Goal: Check status: Check status

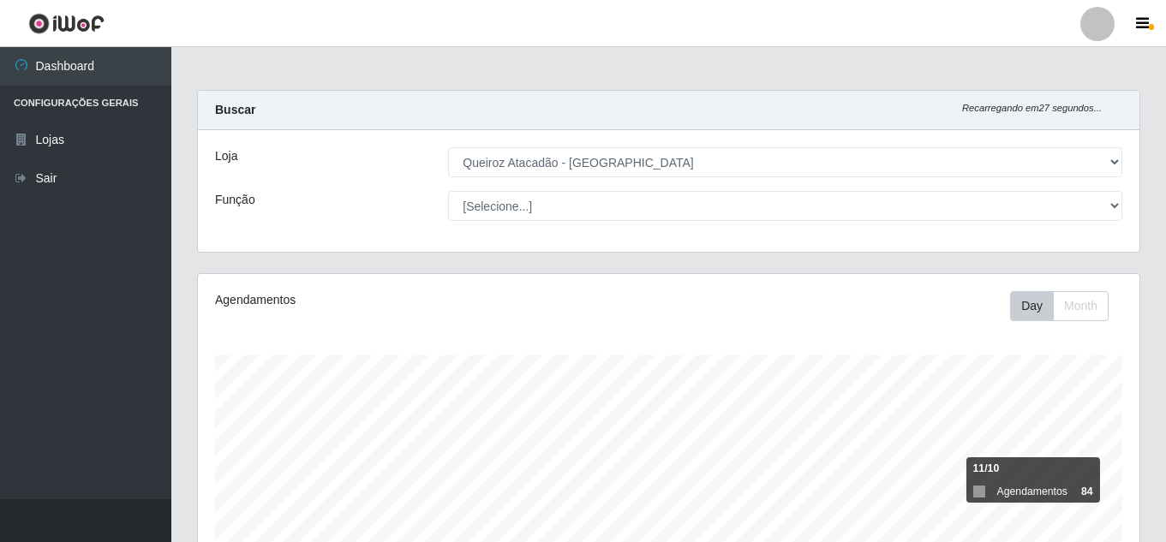
select select "225"
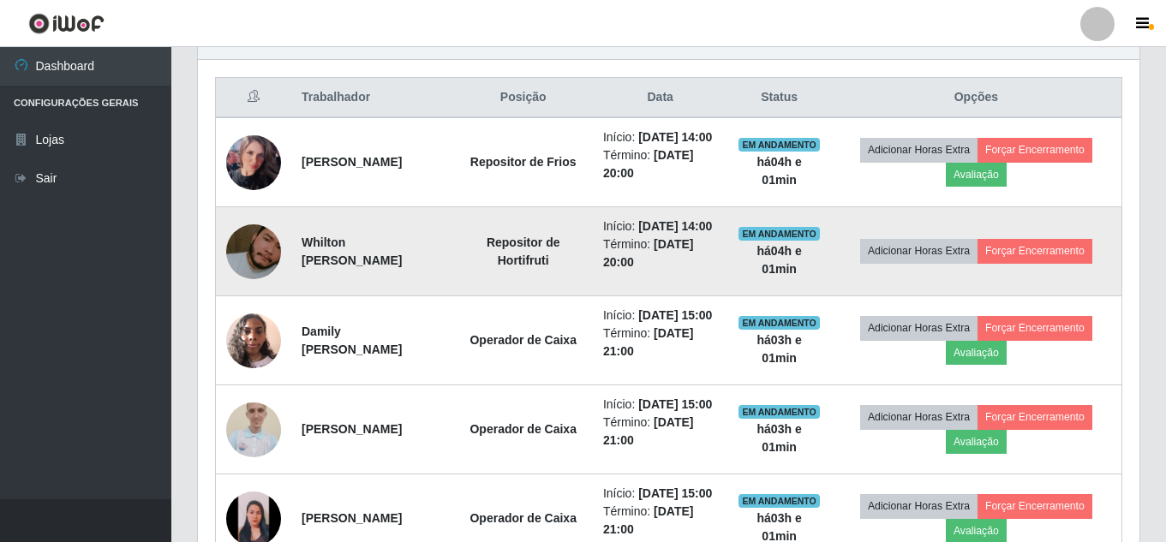
scroll to position [355, 941]
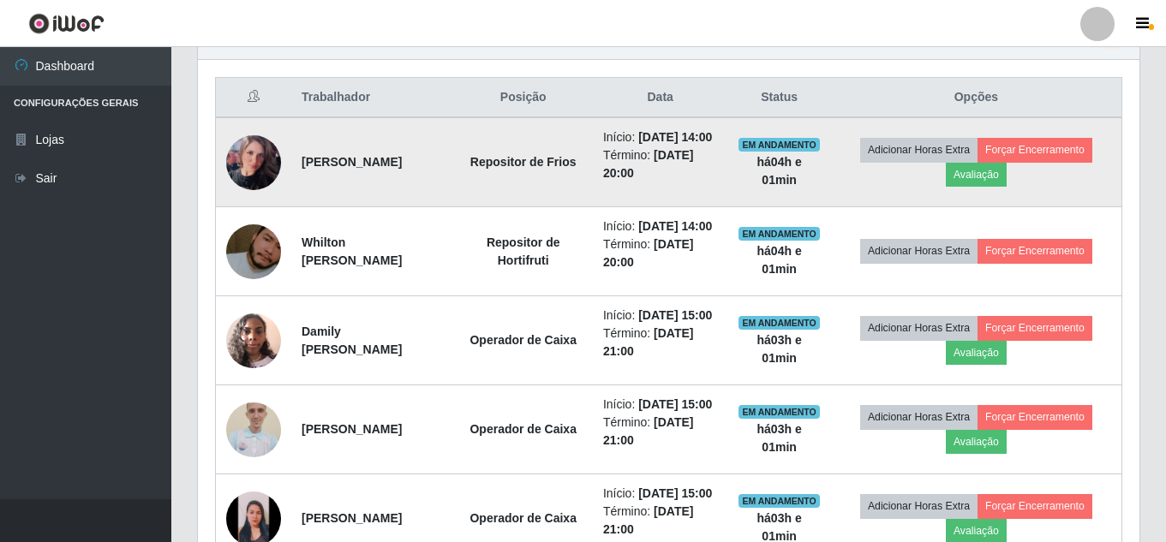
click at [265, 170] on img at bounding box center [253, 162] width 55 height 55
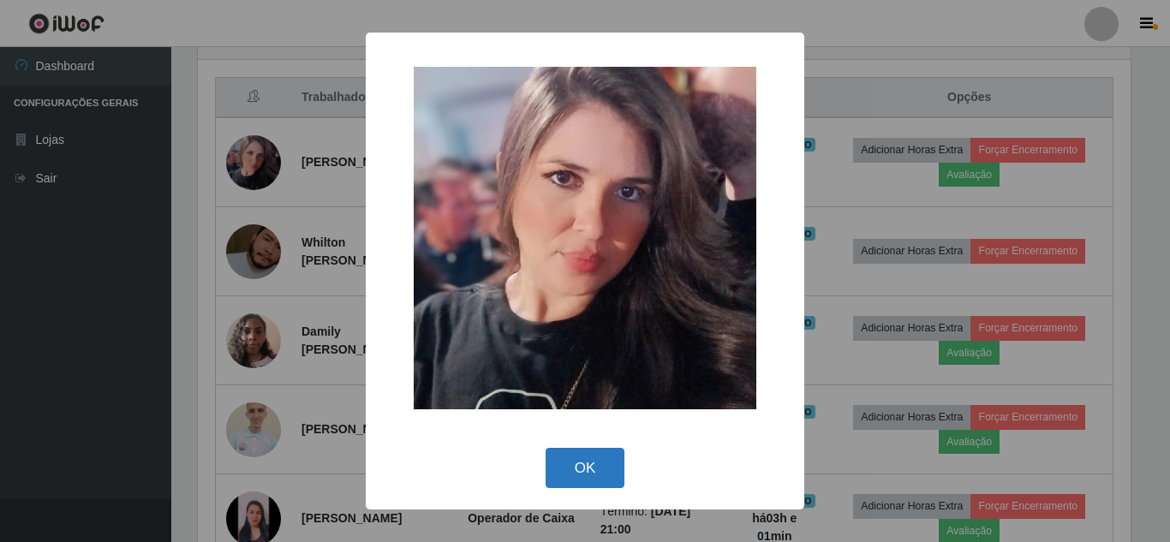
click at [592, 474] on button "OK" at bounding box center [585, 468] width 80 height 40
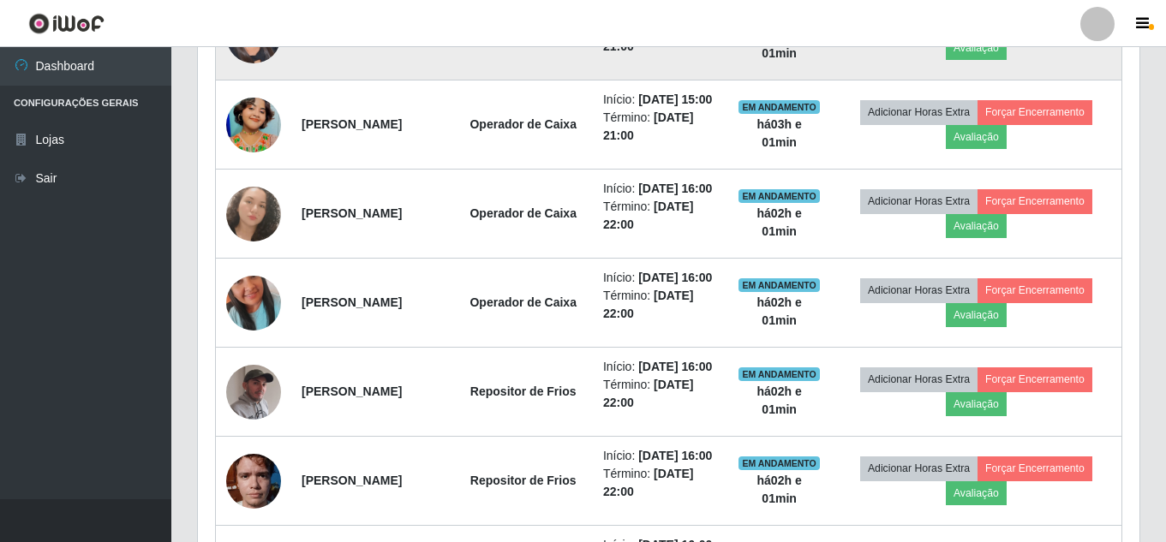
scroll to position [1232, 0]
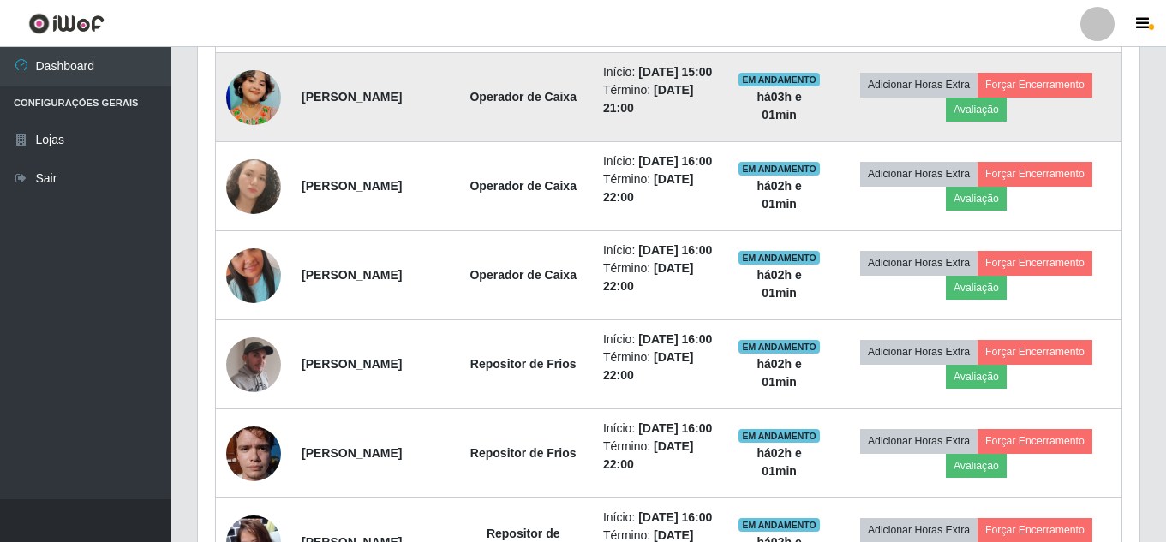
click at [265, 146] on img at bounding box center [253, 98] width 55 height 98
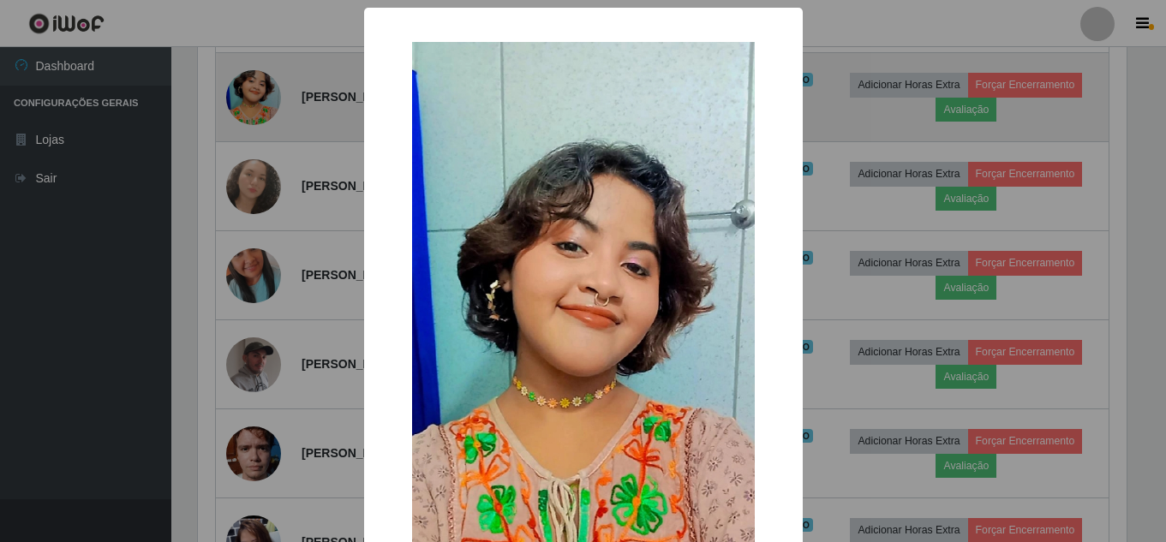
scroll to position [355, 933]
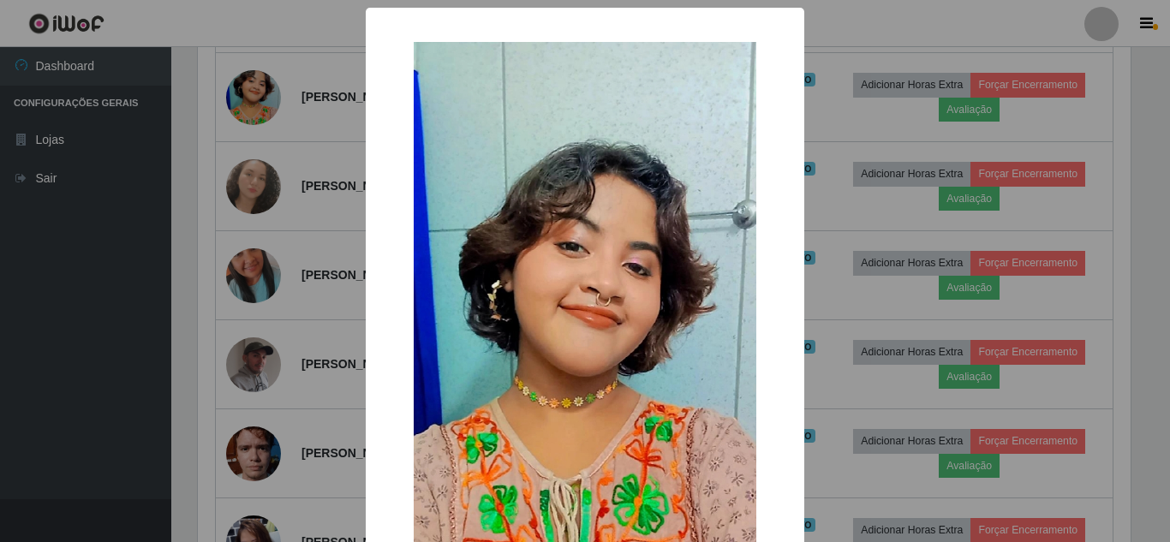
click at [284, 281] on div "× OK Cancel" at bounding box center [585, 271] width 1170 height 542
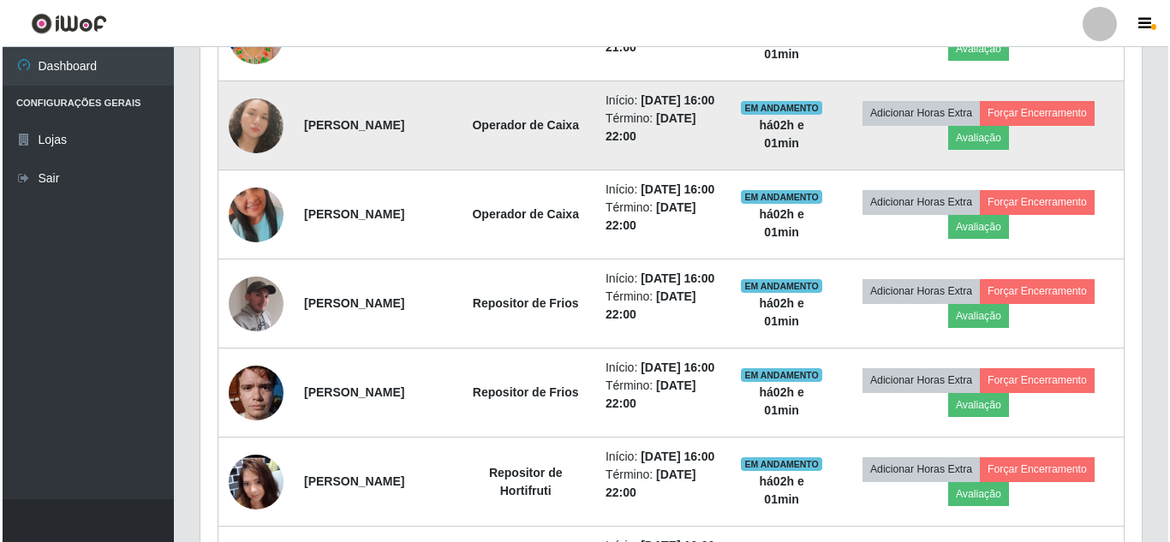
scroll to position [1318, 0]
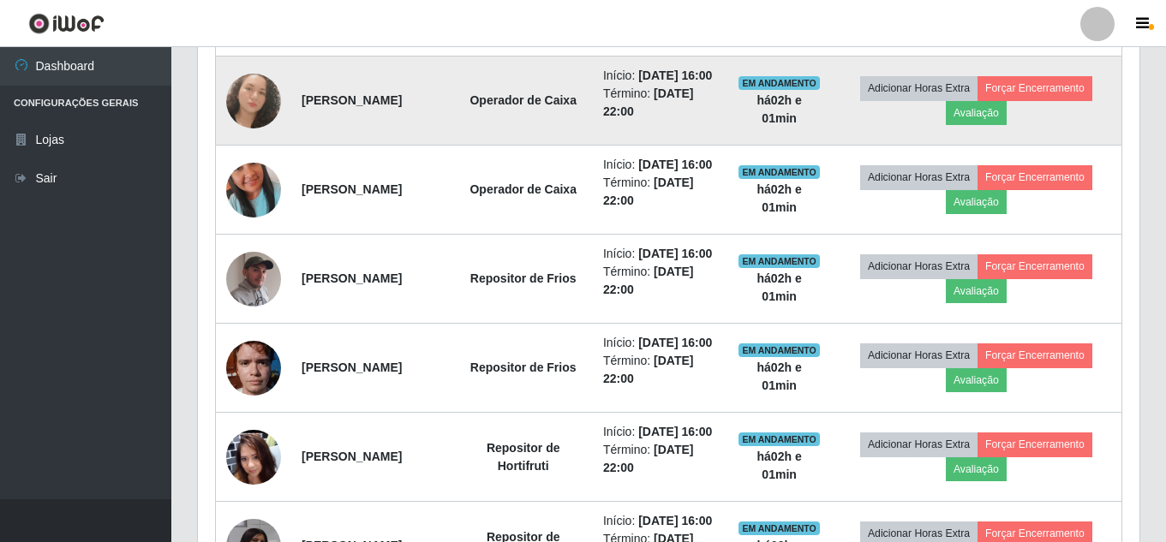
click at [275, 128] on img at bounding box center [253, 101] width 55 height 55
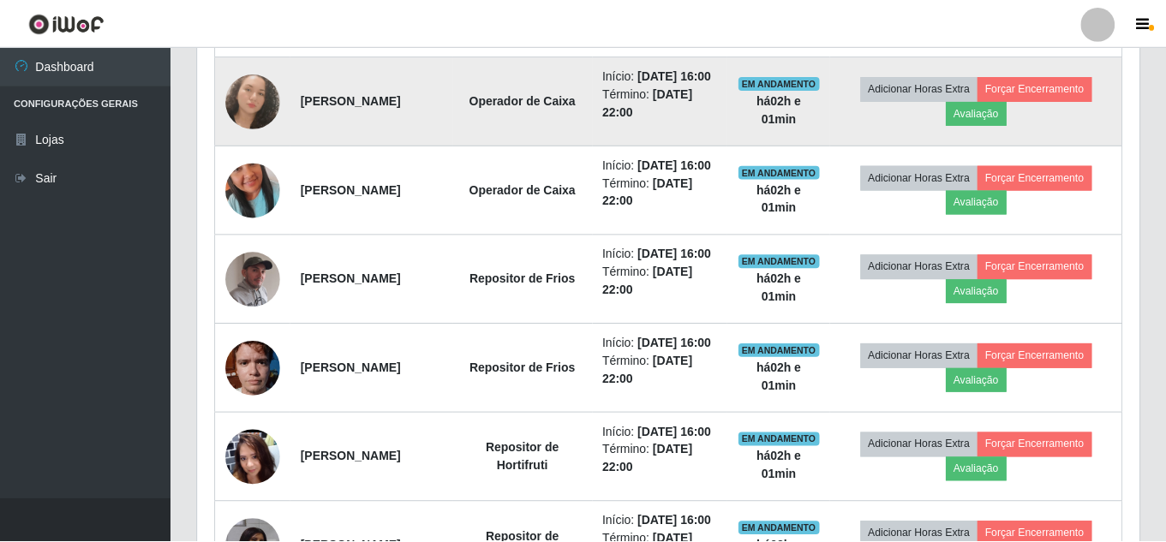
scroll to position [355, 933]
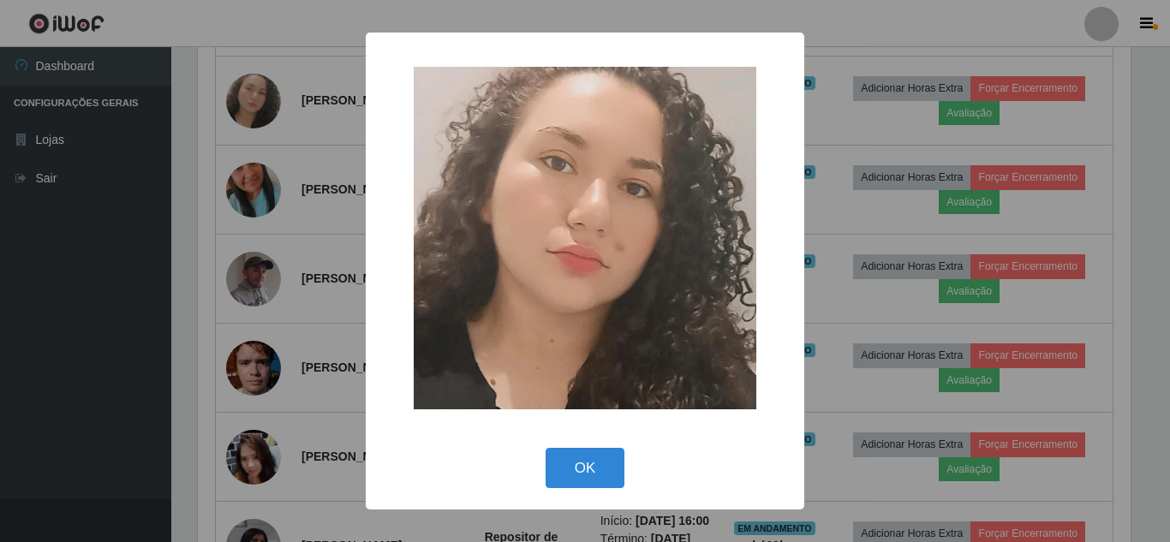
click at [285, 245] on div "× OK Cancel" at bounding box center [585, 271] width 1170 height 542
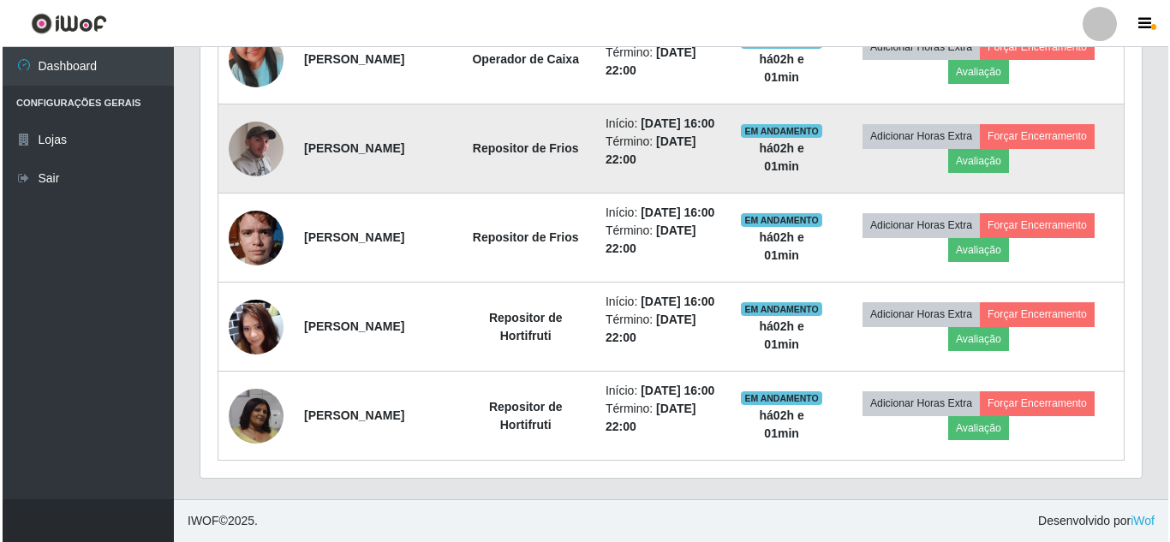
scroll to position [1489, 0]
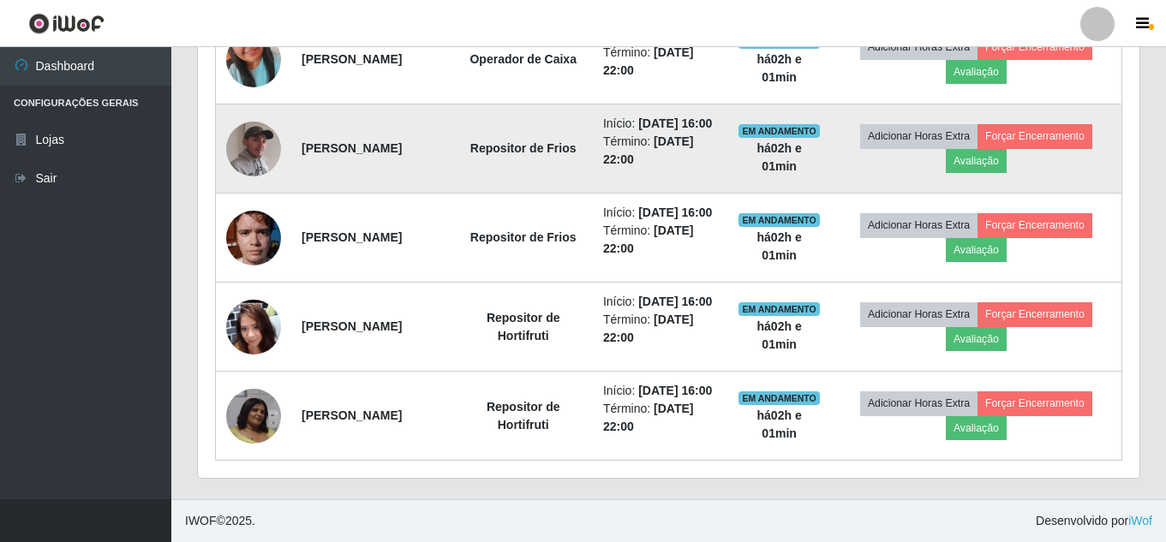
click at [273, 182] on img at bounding box center [253, 148] width 55 height 69
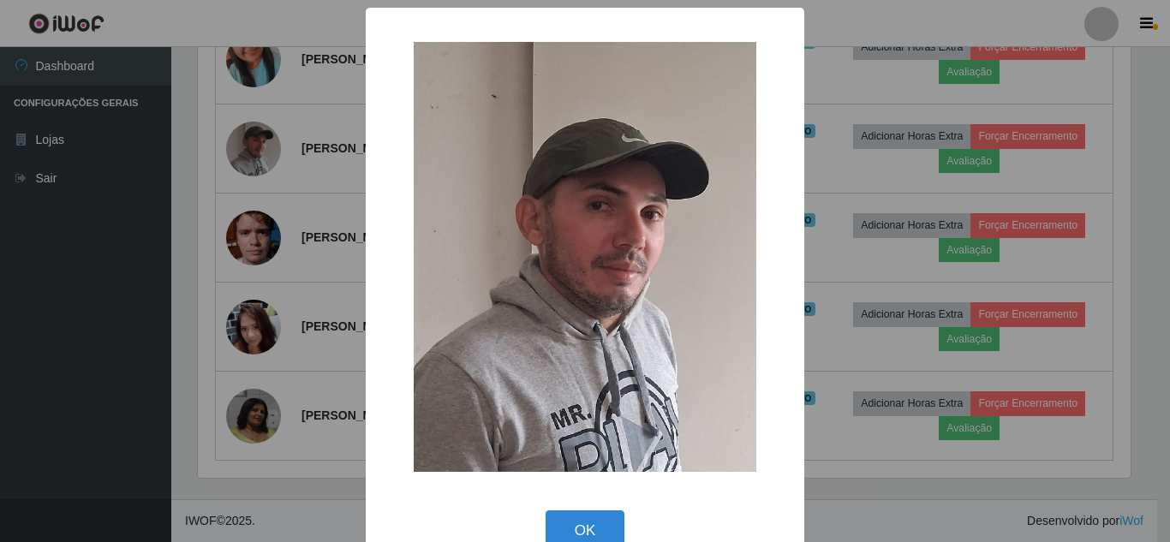
click at [272, 271] on div "× OK Cancel" at bounding box center [585, 271] width 1170 height 542
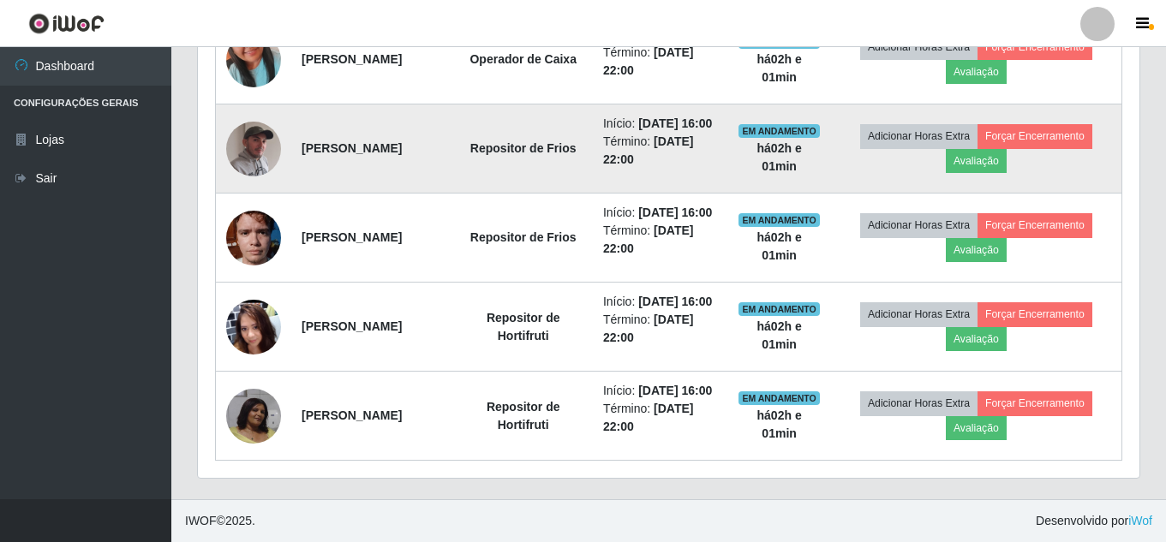
scroll to position [1575, 0]
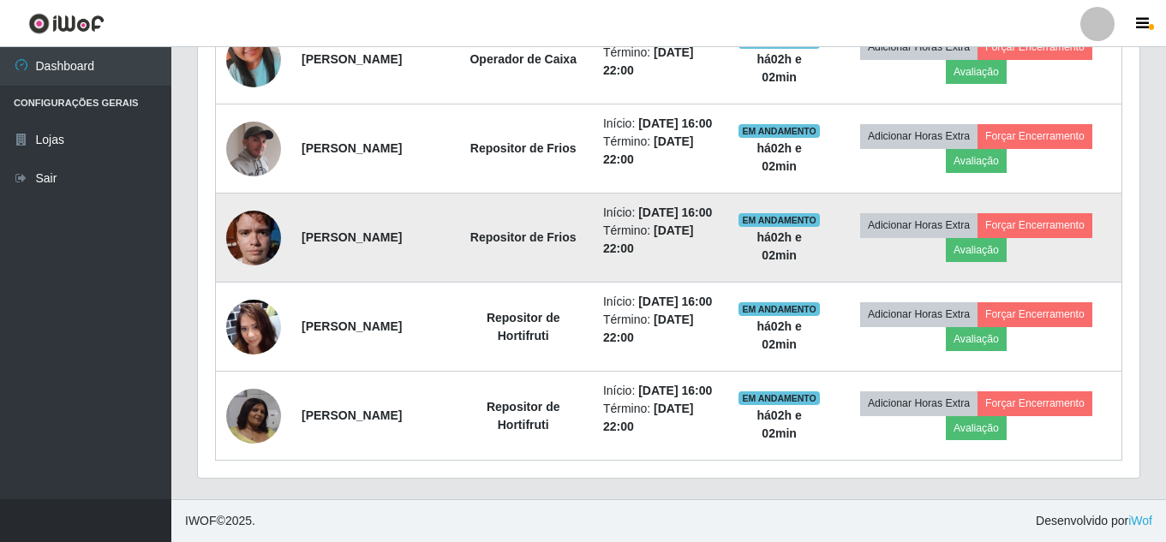
click at [271, 274] on img at bounding box center [253, 237] width 55 height 73
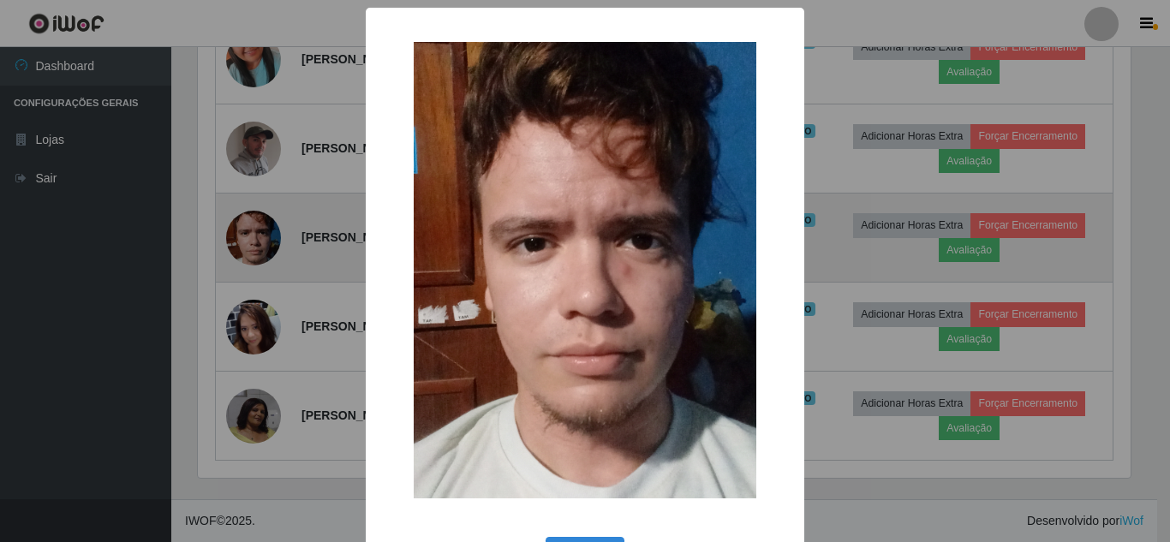
click at [271, 298] on div "× OK Cancel" at bounding box center [585, 271] width 1170 height 542
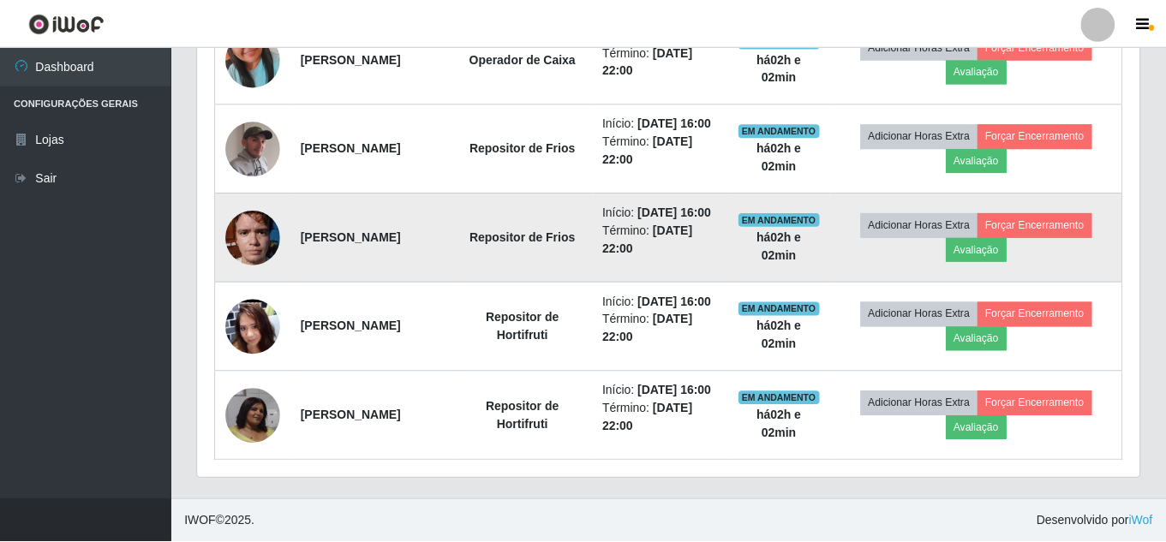
scroll to position [0, 0]
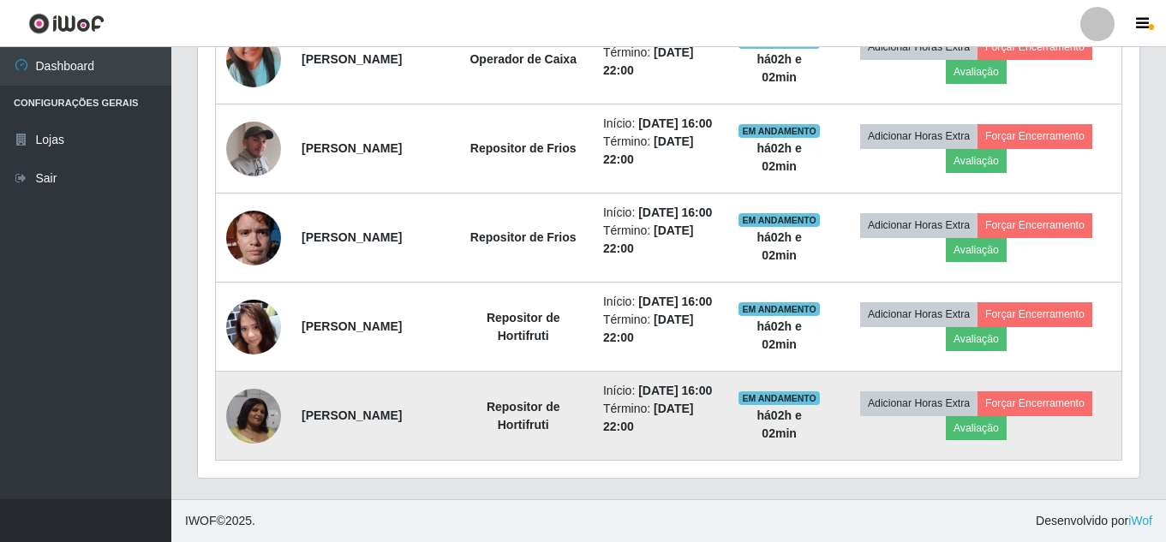
click at [259, 423] on img at bounding box center [253, 416] width 55 height 55
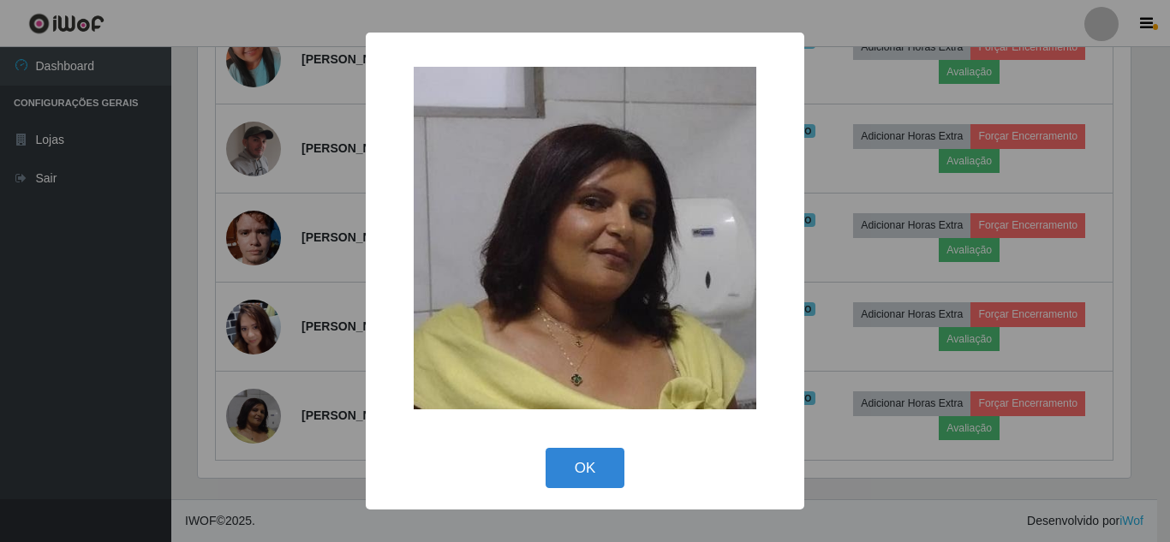
click at [283, 369] on div "× OK Cancel" at bounding box center [585, 271] width 1170 height 542
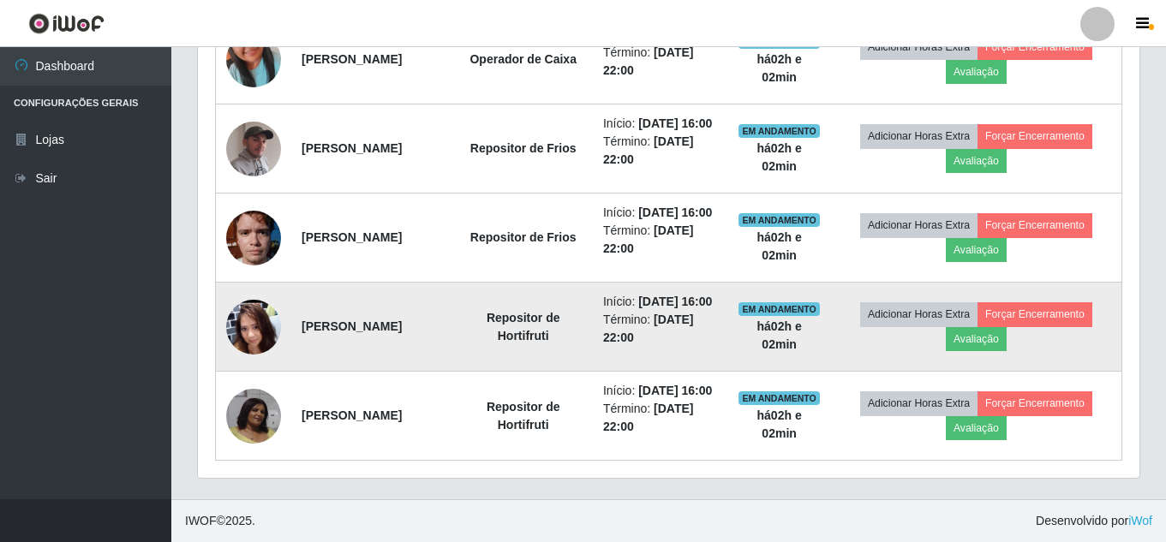
click at [251, 321] on img at bounding box center [253, 326] width 55 height 122
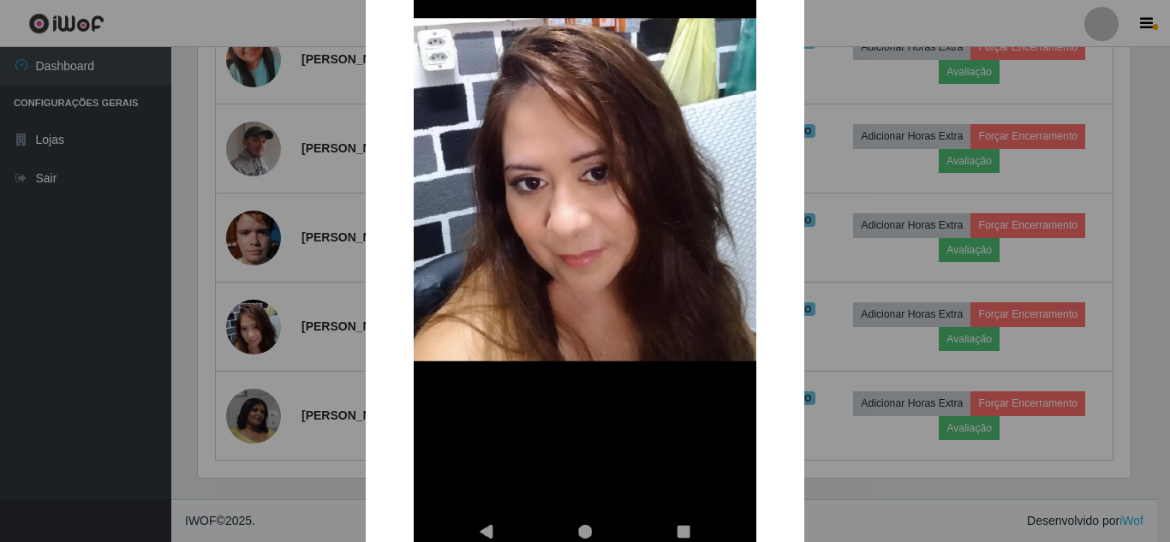
click at [302, 354] on div "× OK Cancel" at bounding box center [585, 271] width 1170 height 542
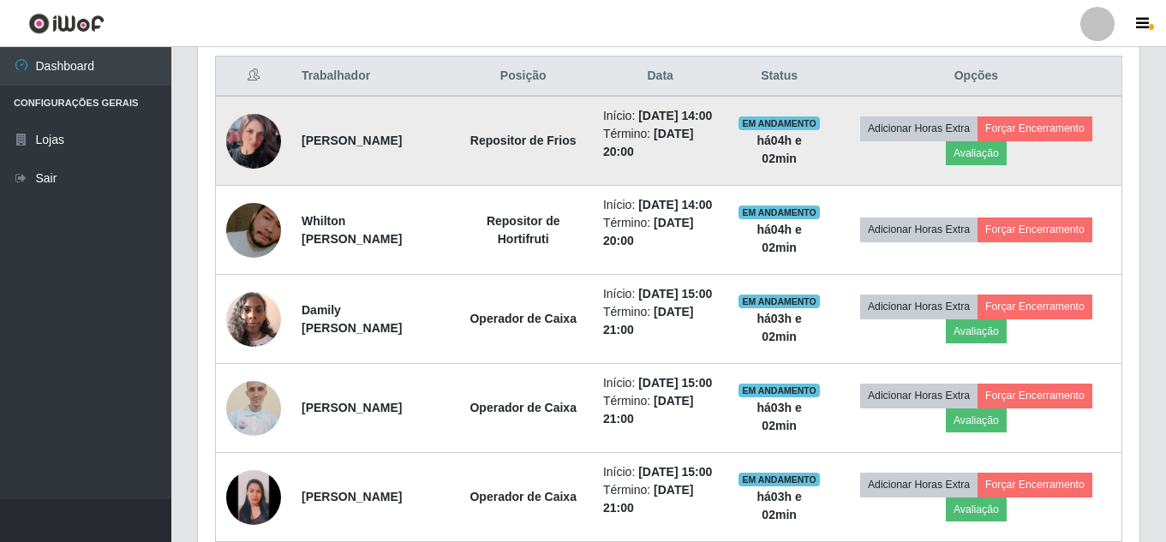
click at [265, 155] on img at bounding box center [253, 141] width 55 height 55
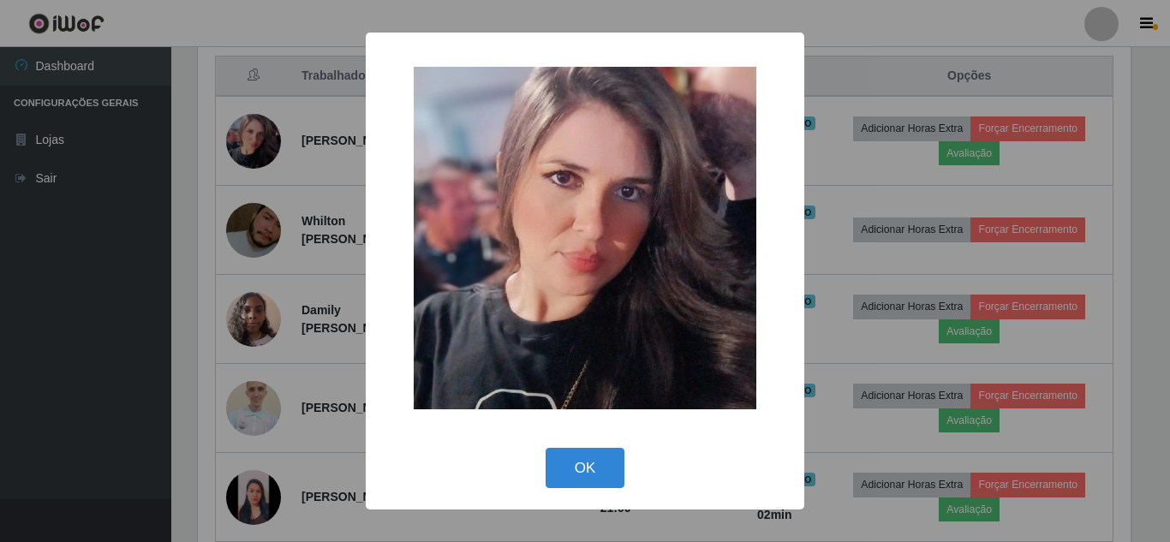
click at [289, 188] on div "× OK Cancel" at bounding box center [585, 271] width 1170 height 542
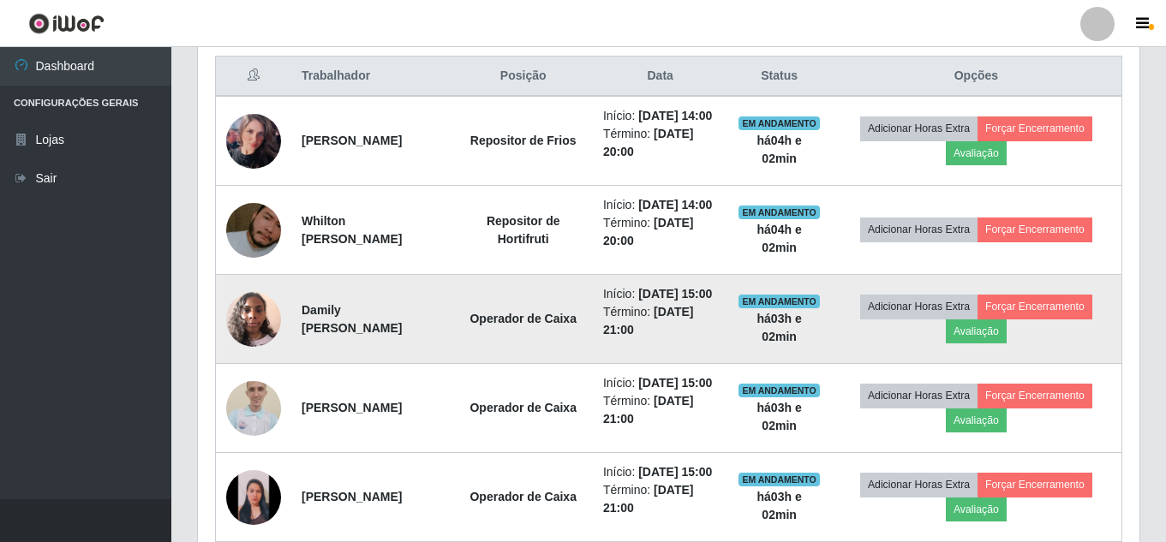
click at [243, 355] on img at bounding box center [253, 319] width 55 height 73
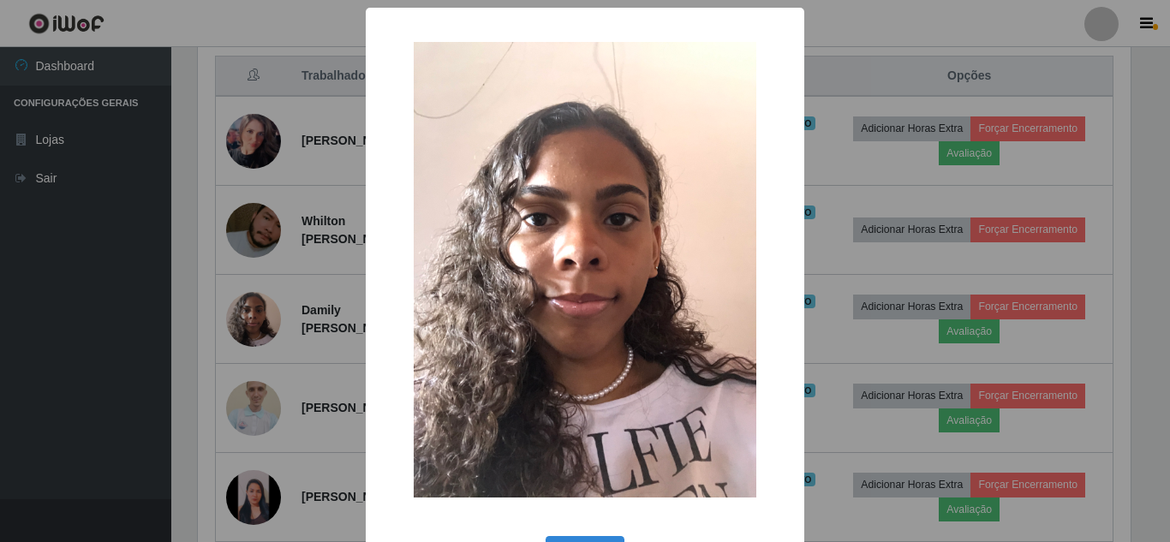
click at [269, 346] on div "× OK Cancel" at bounding box center [585, 271] width 1170 height 542
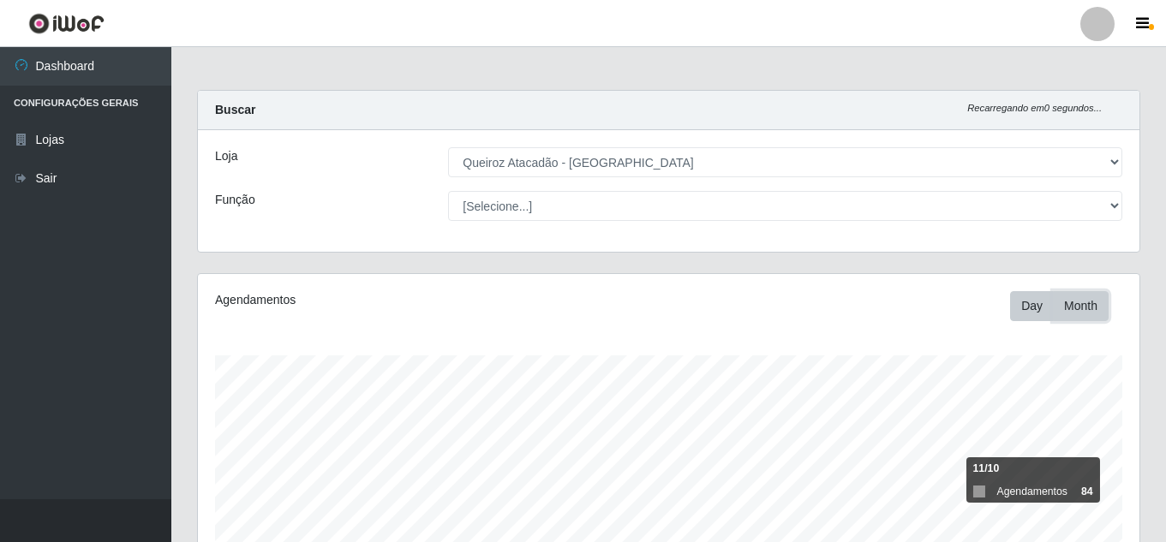
click at [1067, 311] on button "Month" at bounding box center [1080, 306] width 56 height 30
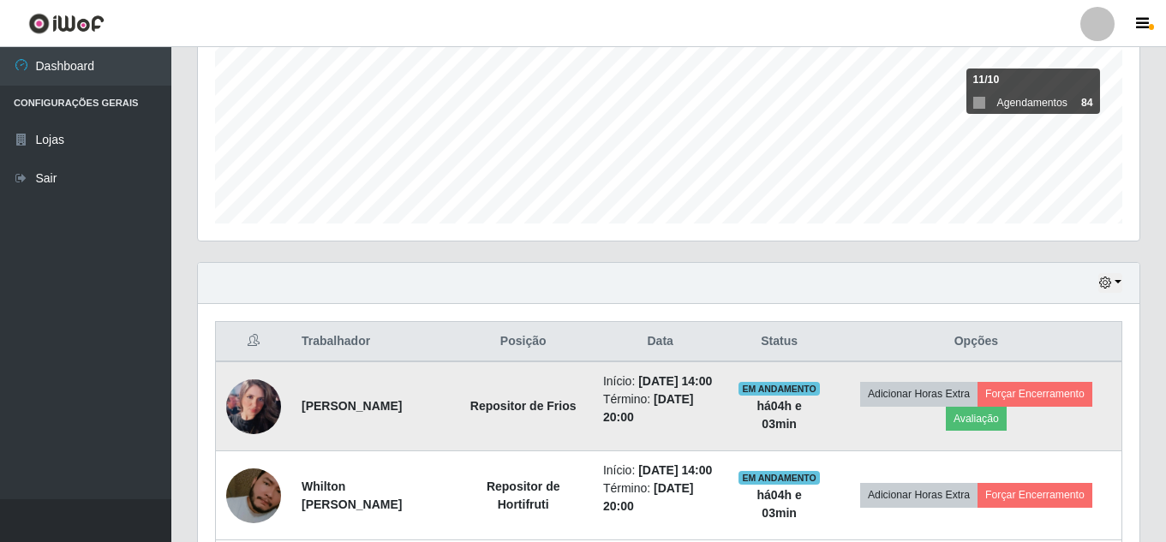
scroll to position [397, 0]
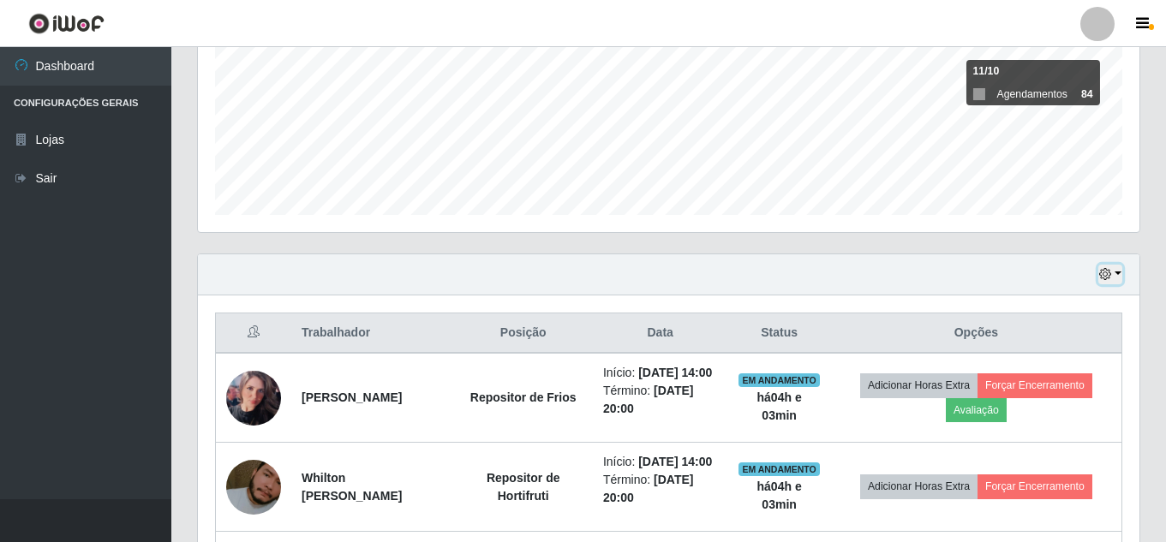
click at [1108, 271] on icon "button" at bounding box center [1105, 274] width 12 height 12
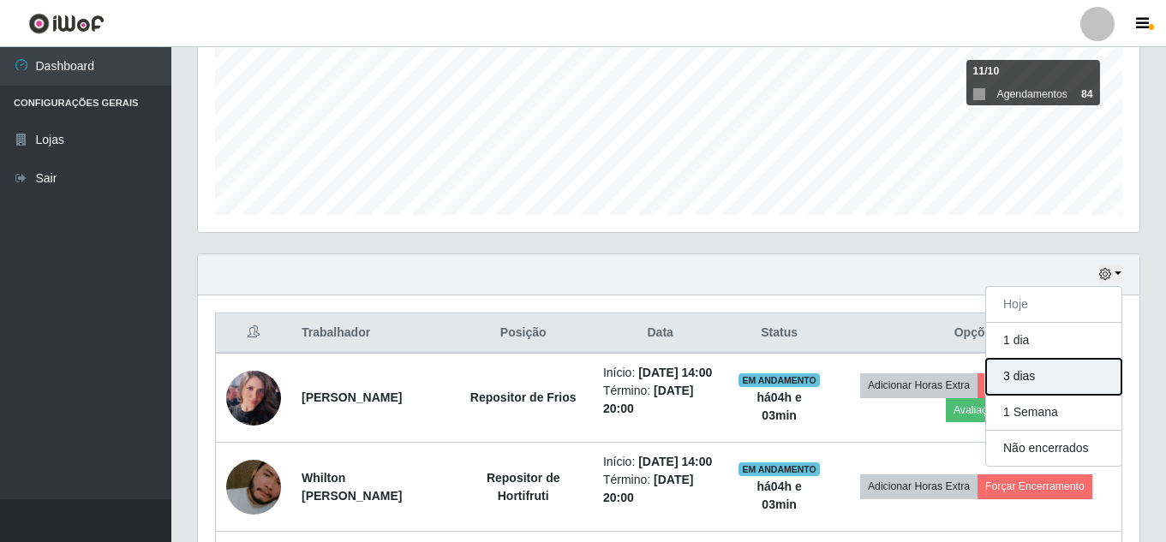
click at [1017, 380] on button "3 dias" at bounding box center [1053, 377] width 135 height 36
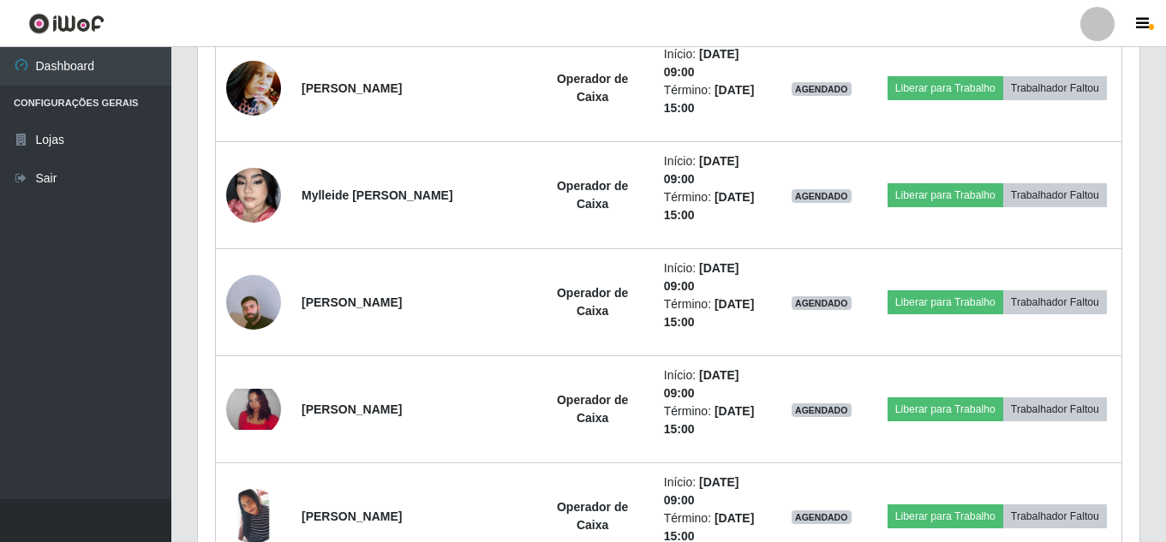
scroll to position [2110, 0]
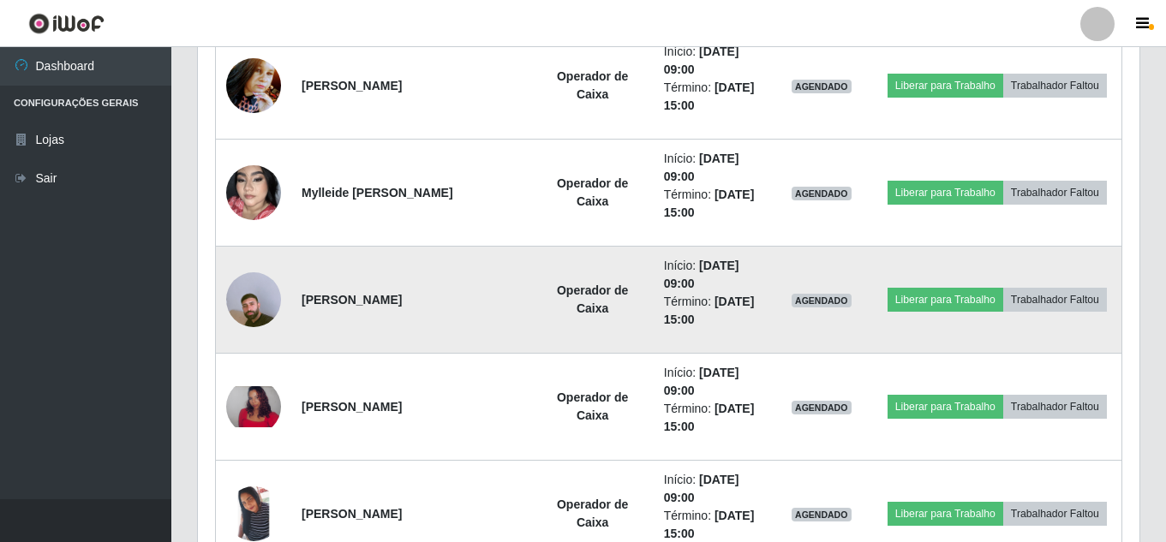
click at [259, 301] on img at bounding box center [253, 300] width 55 height 98
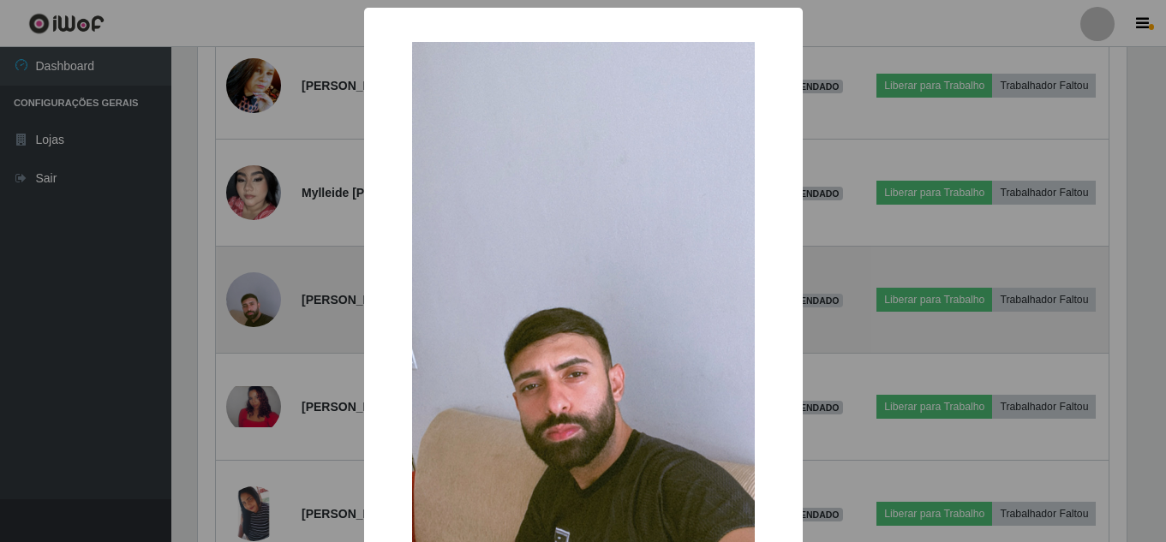
scroll to position [355, 933]
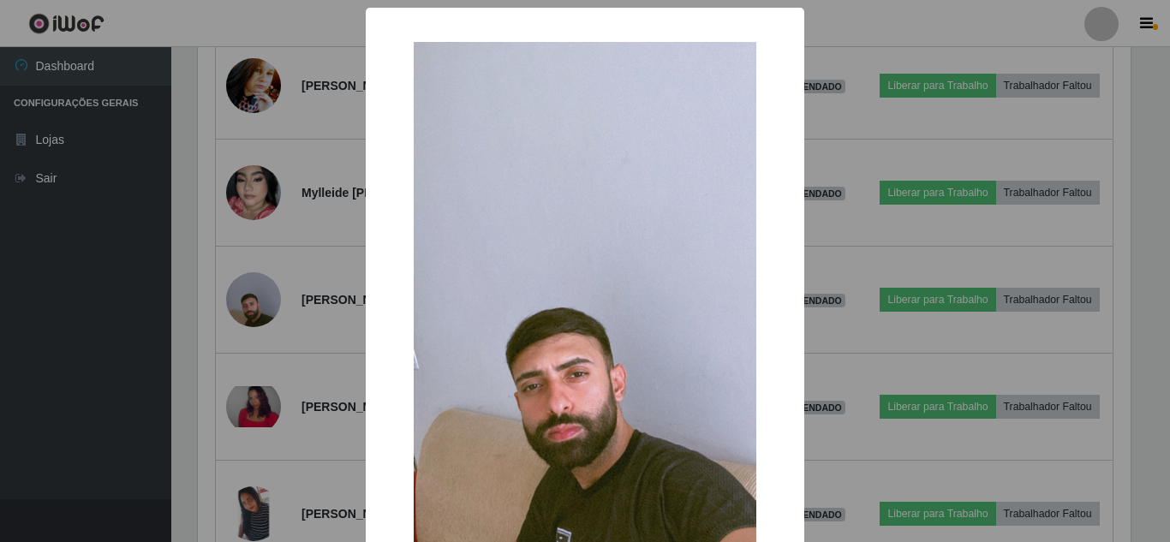
click at [277, 310] on div "× OK Cancel" at bounding box center [585, 271] width 1170 height 542
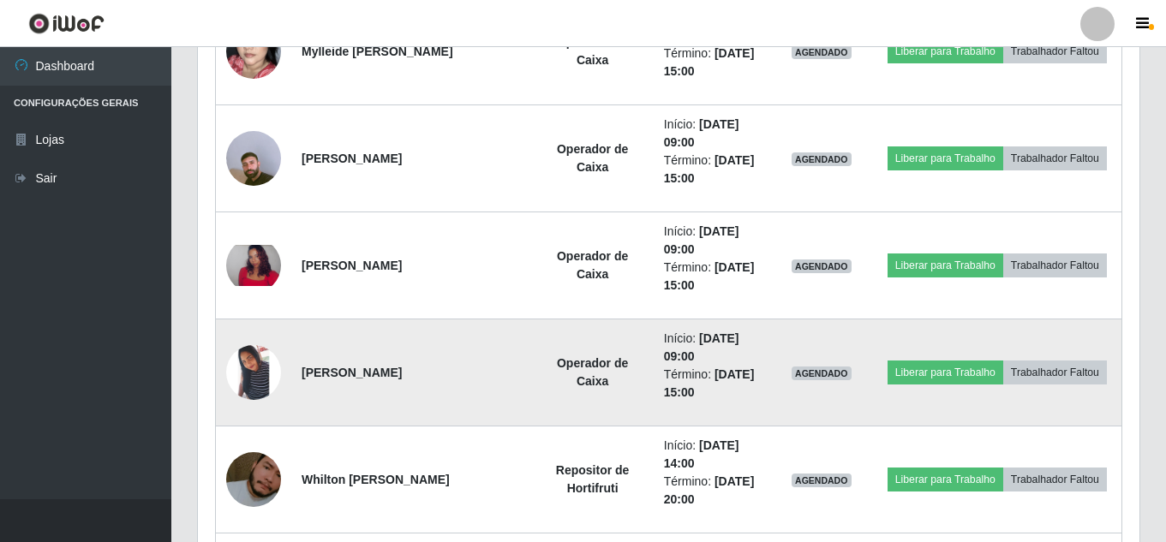
scroll to position [2281, 0]
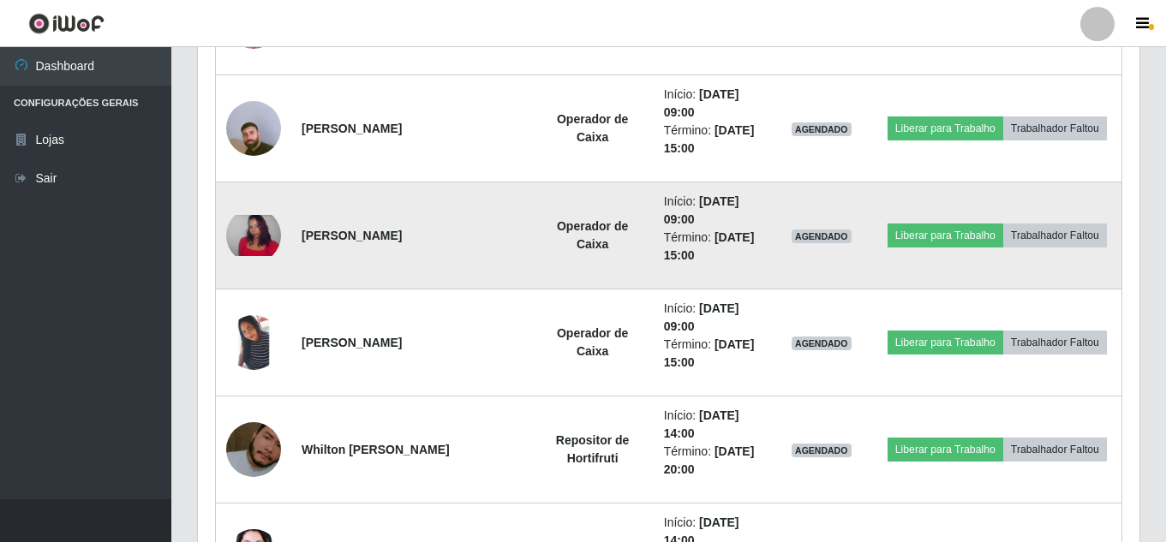
click at [258, 251] on img at bounding box center [253, 235] width 55 height 41
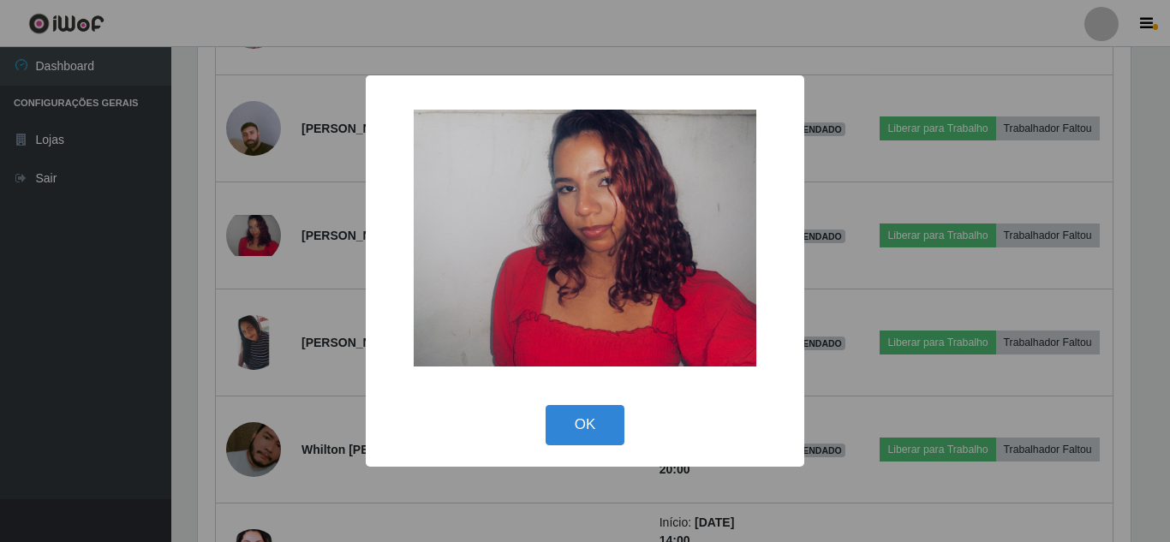
drag, startPoint x: 290, startPoint y: 295, endPoint x: 303, endPoint y: 312, distance: 21.4
click at [290, 296] on div "× OK Cancel" at bounding box center [585, 271] width 1170 height 542
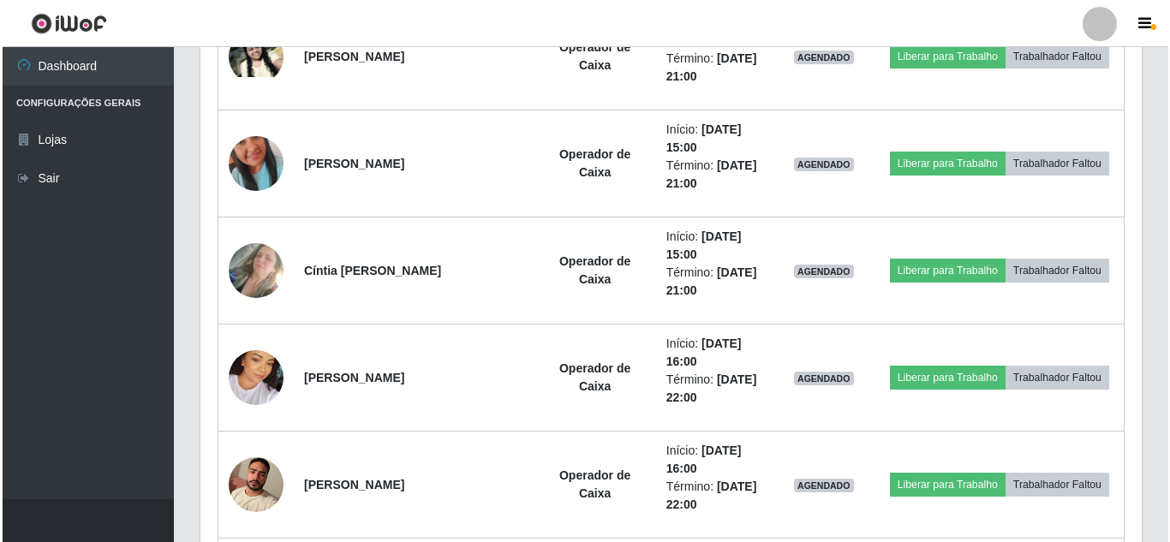
scroll to position [3138, 0]
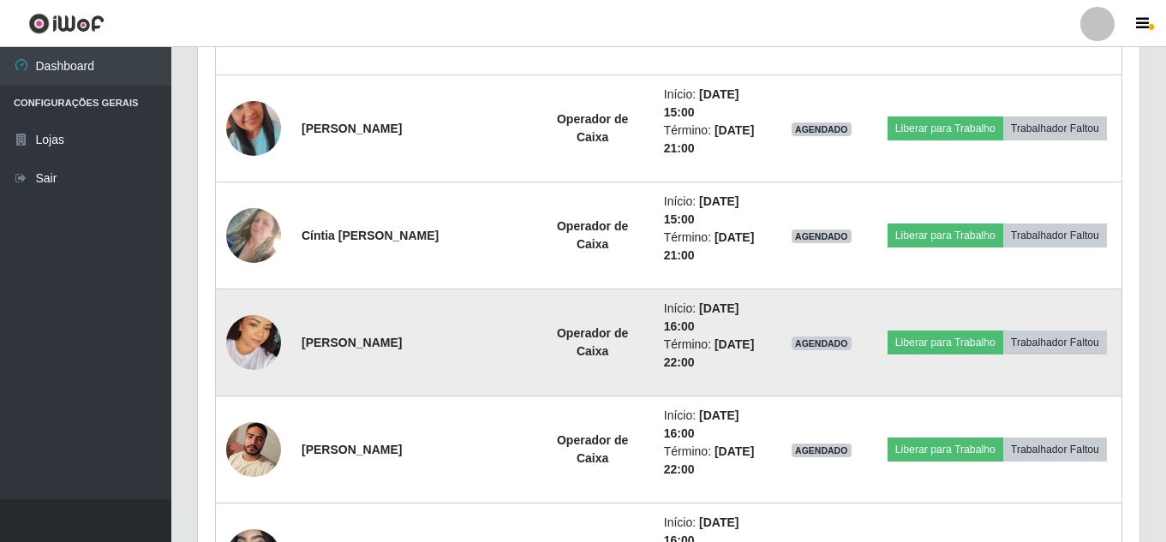
click at [261, 344] on img at bounding box center [253, 343] width 55 height 98
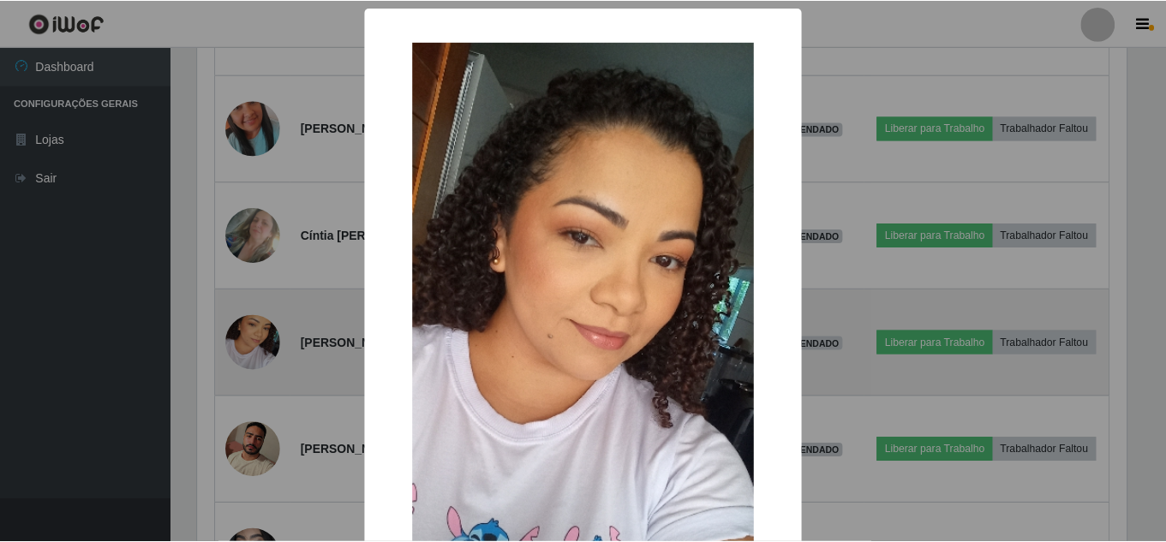
scroll to position [355, 933]
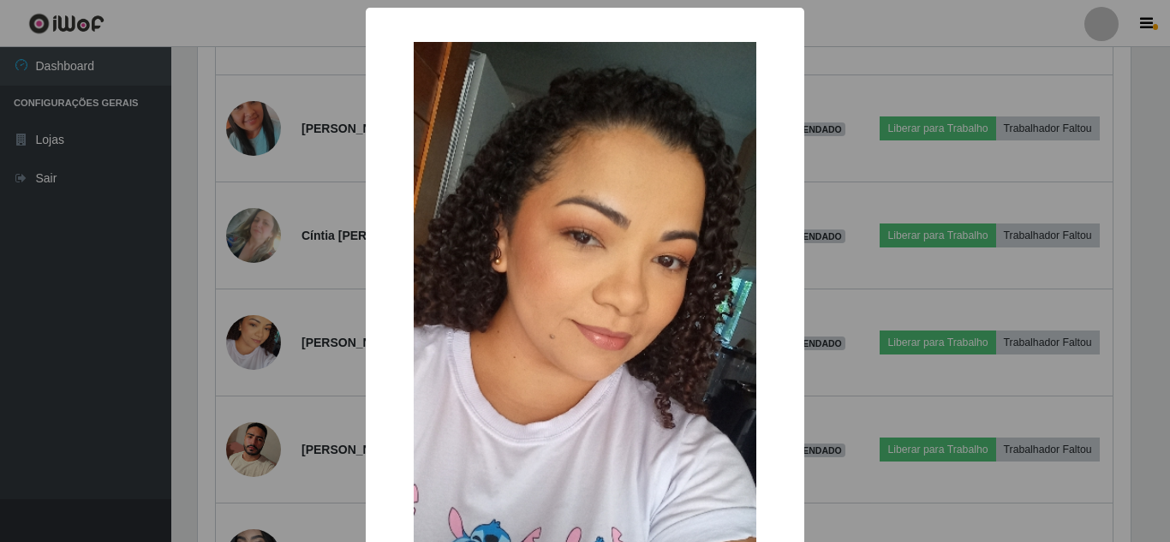
click at [336, 297] on div "× OK Cancel" at bounding box center [585, 271] width 1170 height 542
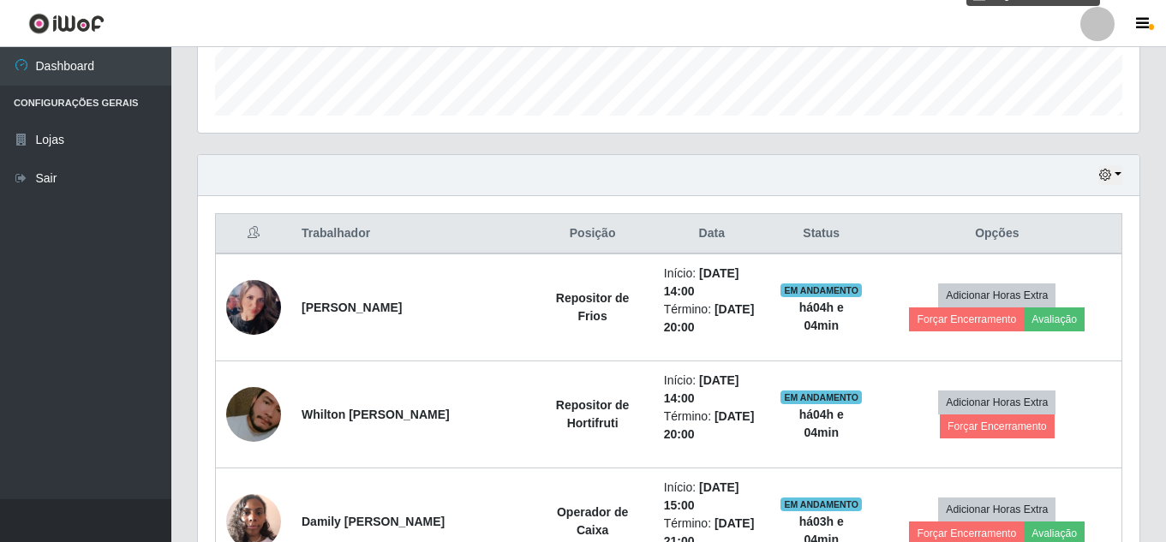
scroll to position [569, 0]
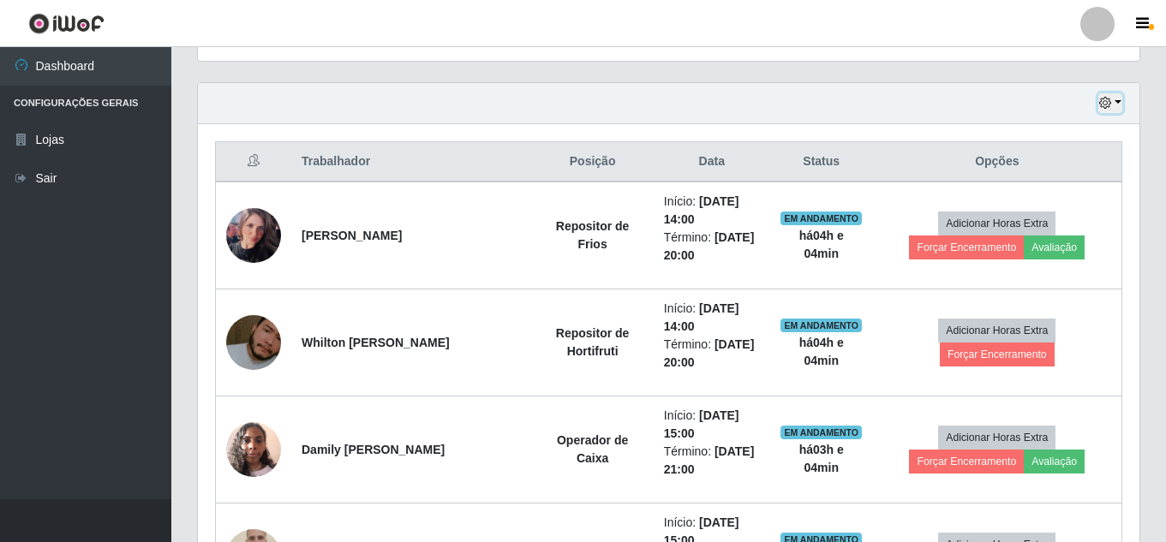
click at [1116, 95] on button "button" at bounding box center [1110, 103] width 24 height 20
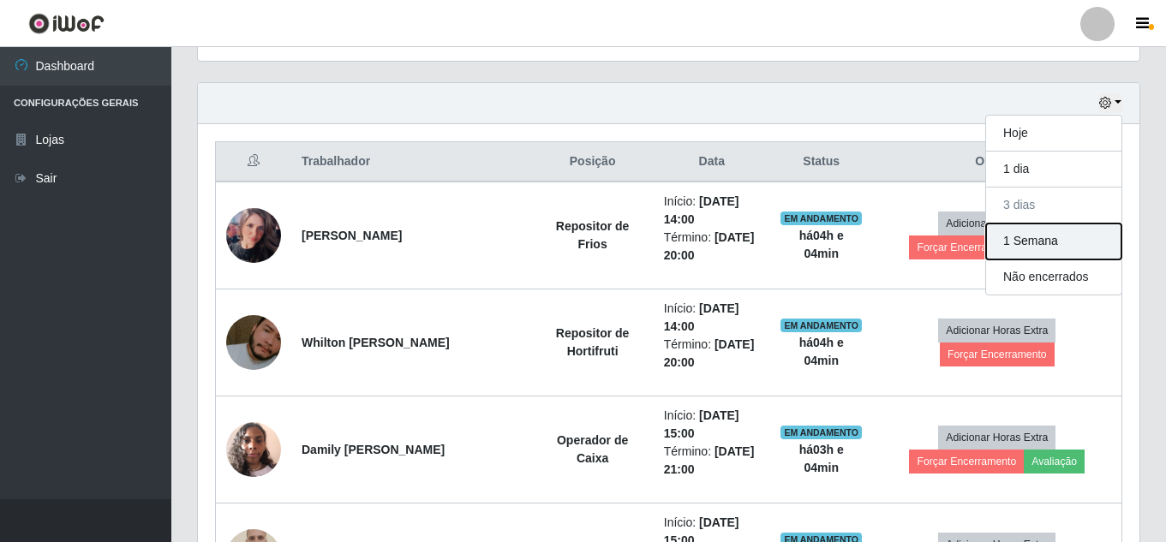
click at [1041, 247] on button "1 Semana" at bounding box center [1053, 242] width 135 height 36
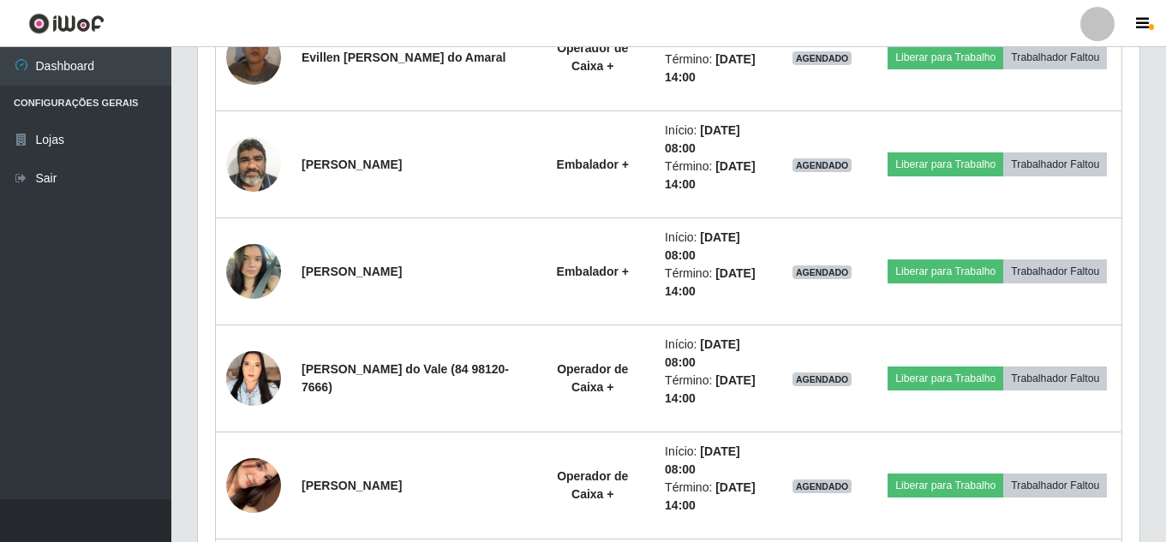
scroll to position [11058, 0]
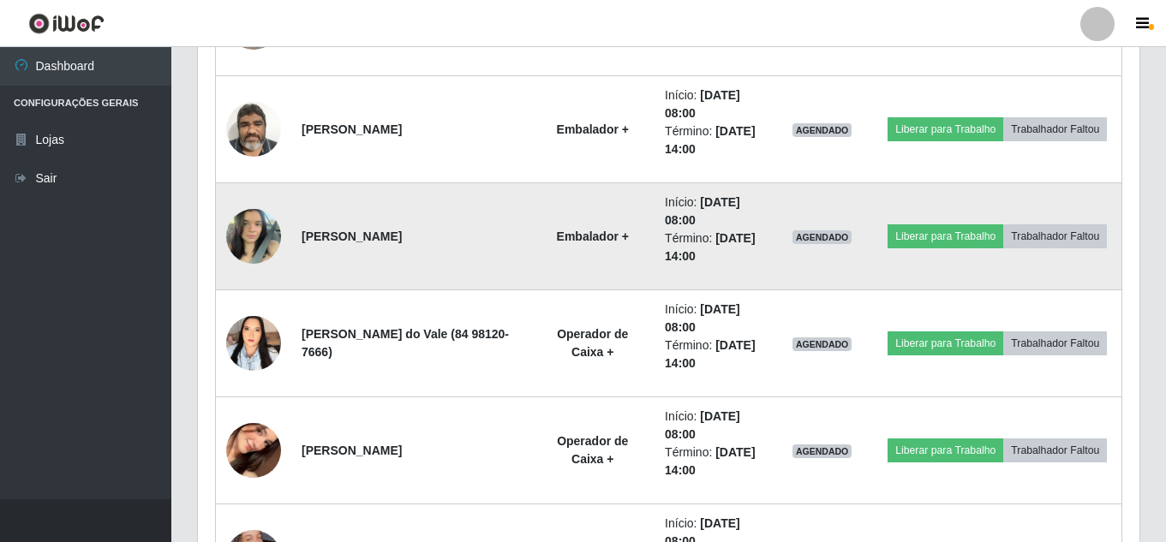
click at [255, 235] on img at bounding box center [253, 236] width 55 height 73
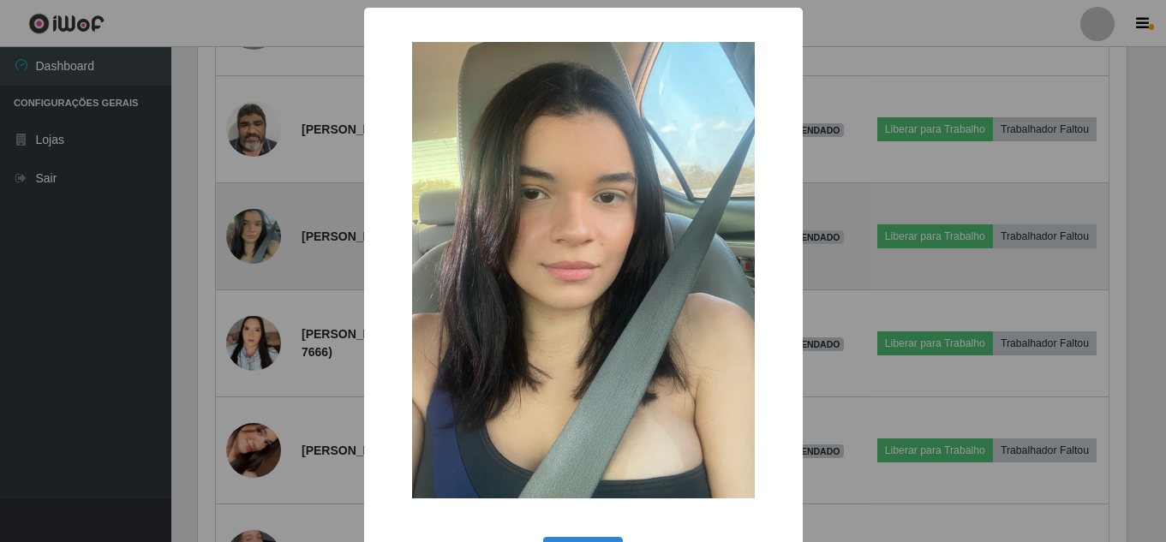
scroll to position [355, 933]
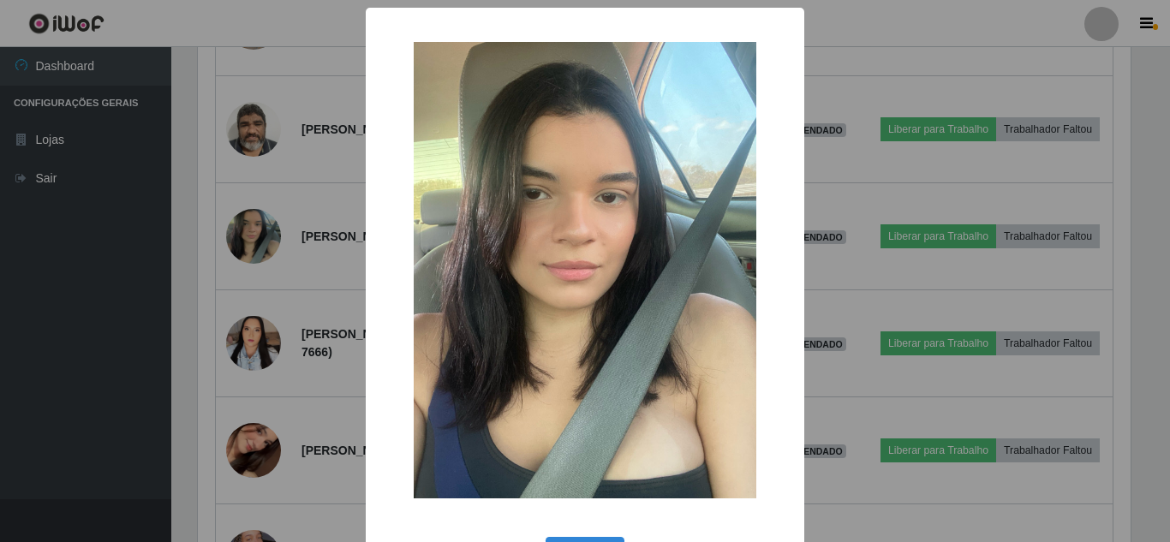
click at [264, 242] on div "× OK Cancel" at bounding box center [585, 271] width 1170 height 542
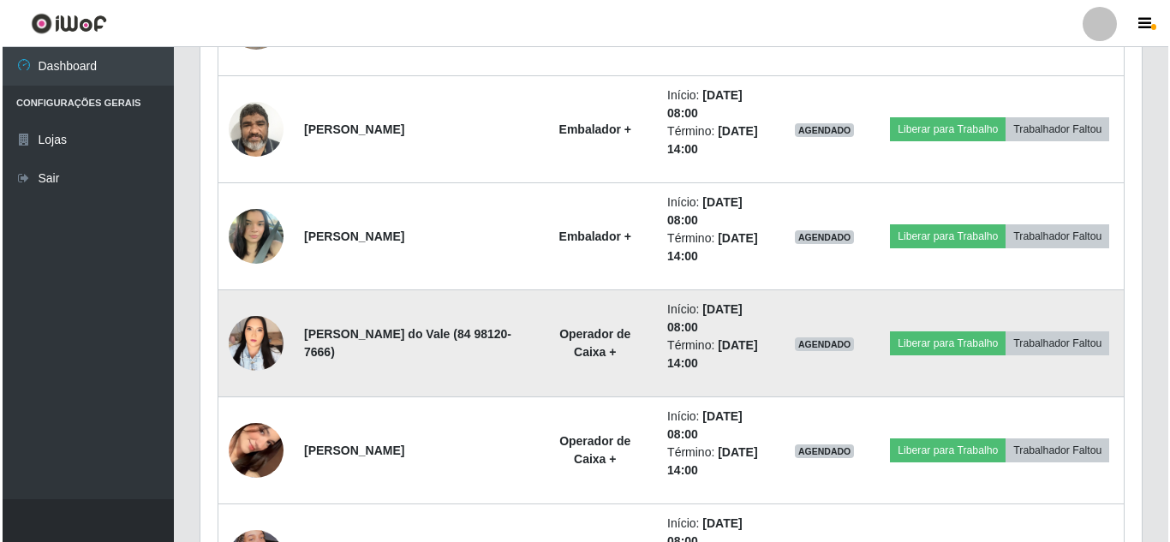
scroll to position [11144, 0]
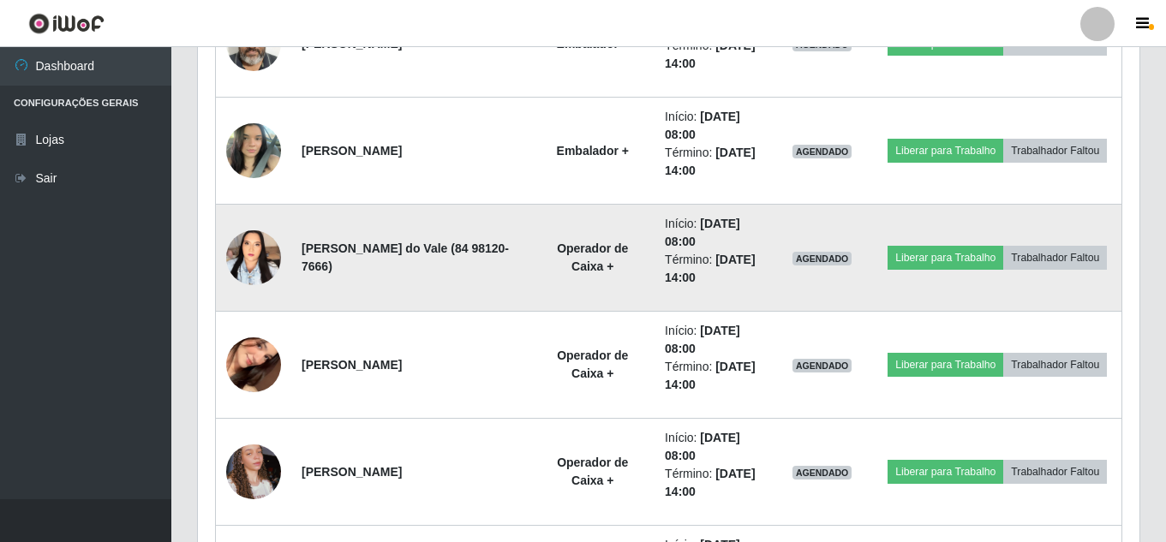
click at [257, 268] on img at bounding box center [253, 258] width 55 height 69
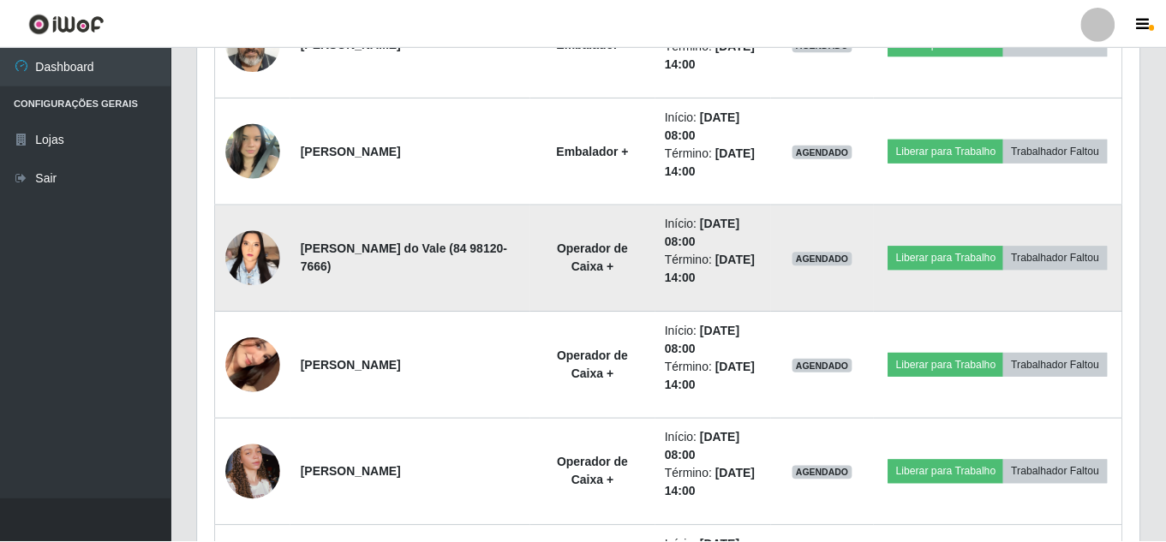
scroll to position [355, 933]
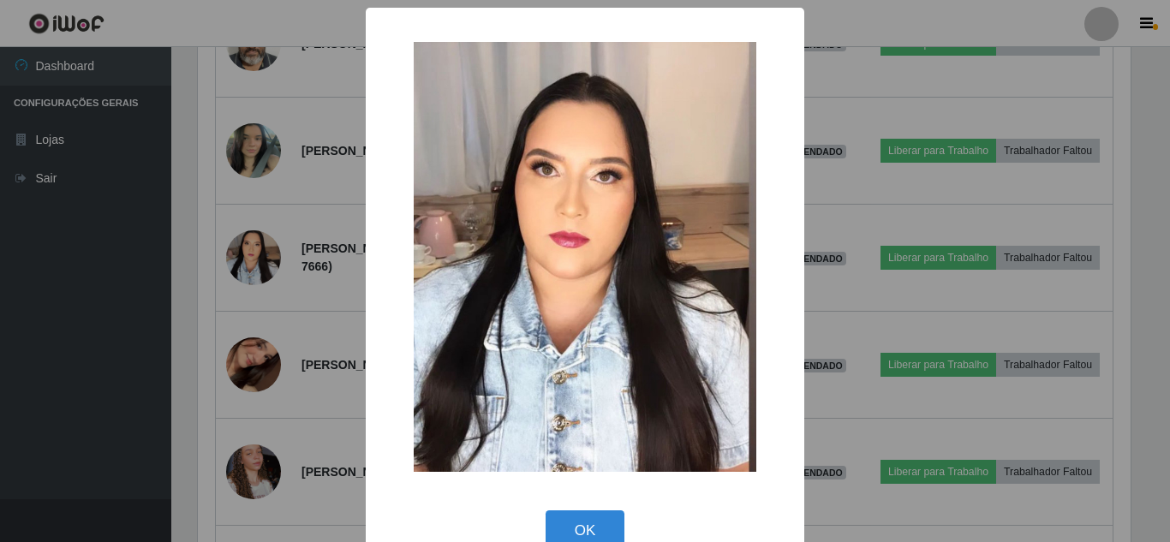
click at [287, 221] on div "× OK Cancel" at bounding box center [585, 271] width 1170 height 542
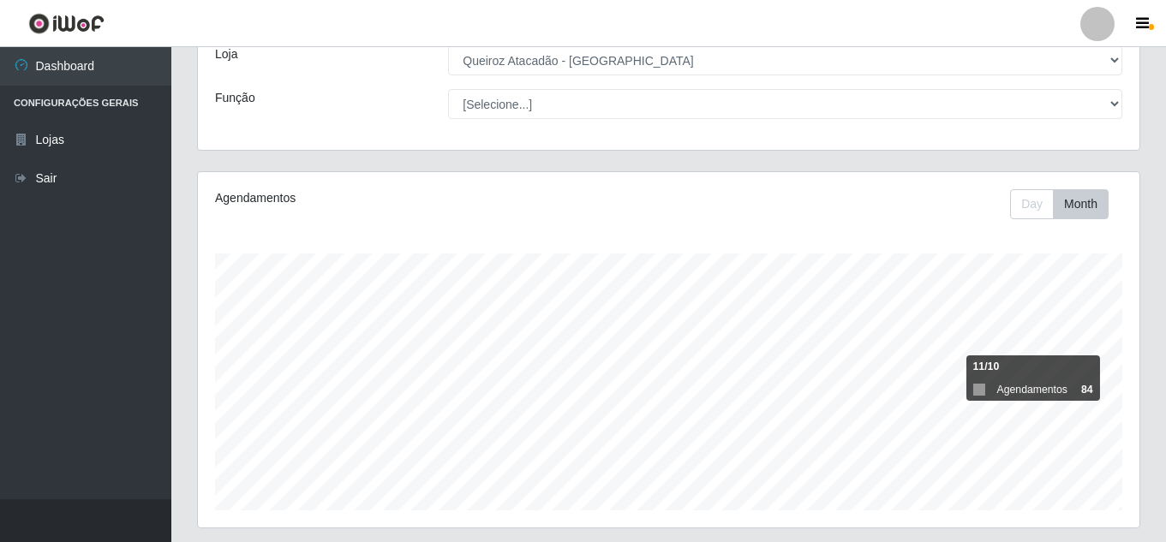
scroll to position [86, 0]
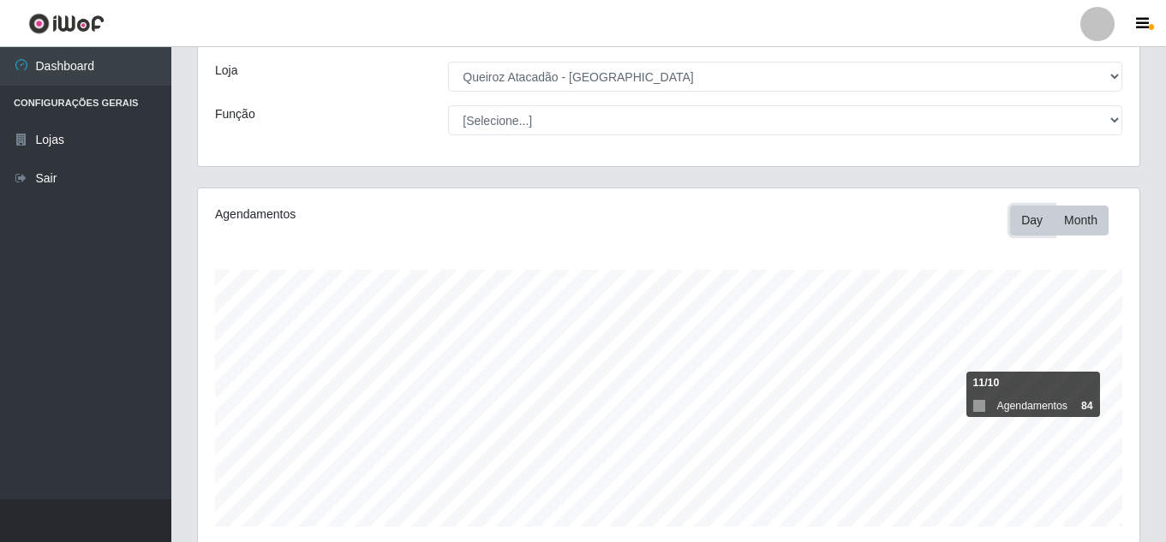
click at [1030, 220] on button "Day" at bounding box center [1032, 221] width 44 height 30
